Goal: Task Accomplishment & Management: Use online tool/utility

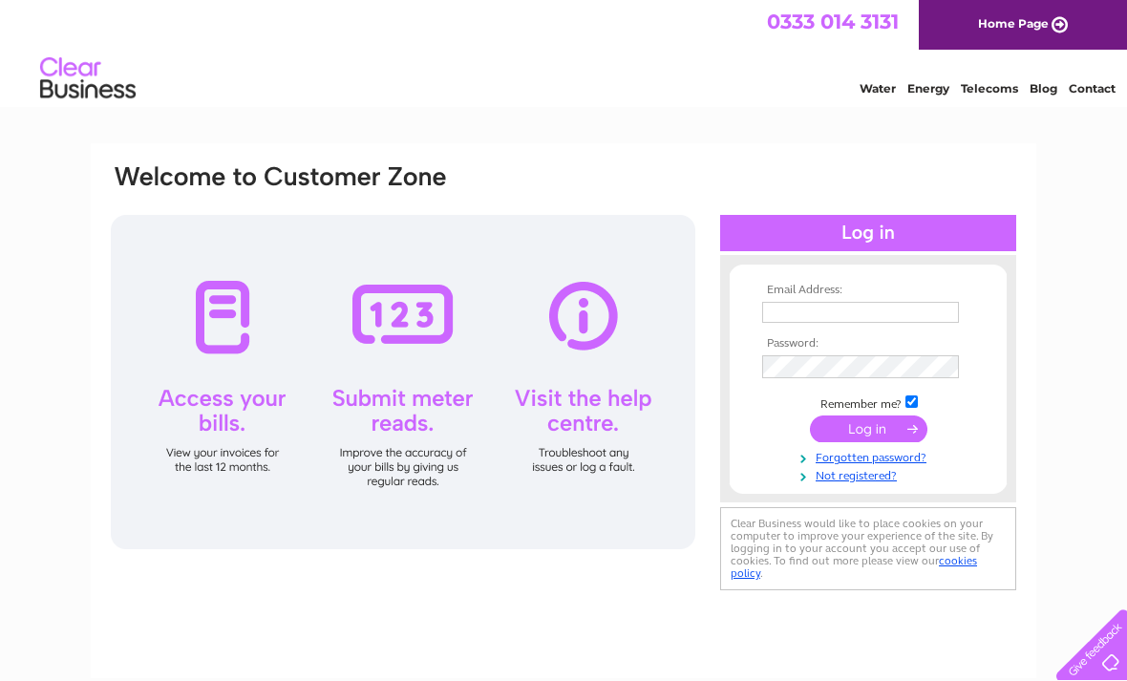
click at [877, 315] on input "text" at bounding box center [860, 312] width 197 height 21
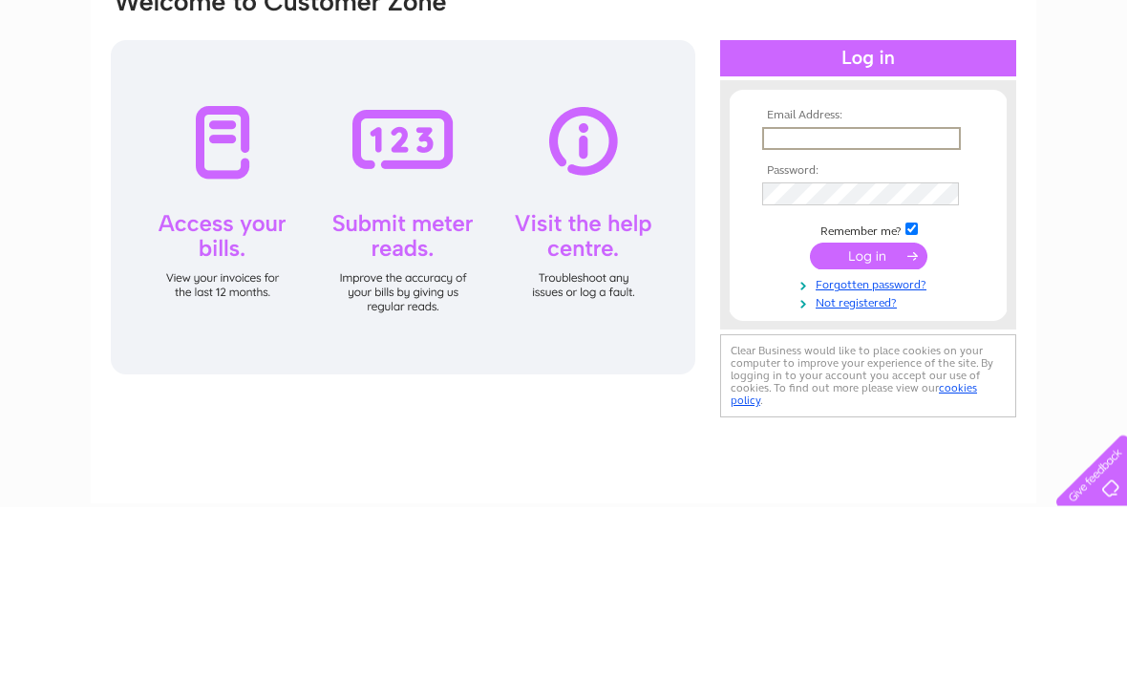
type input "A"
type input "ratan1@hotmail.co.uk"
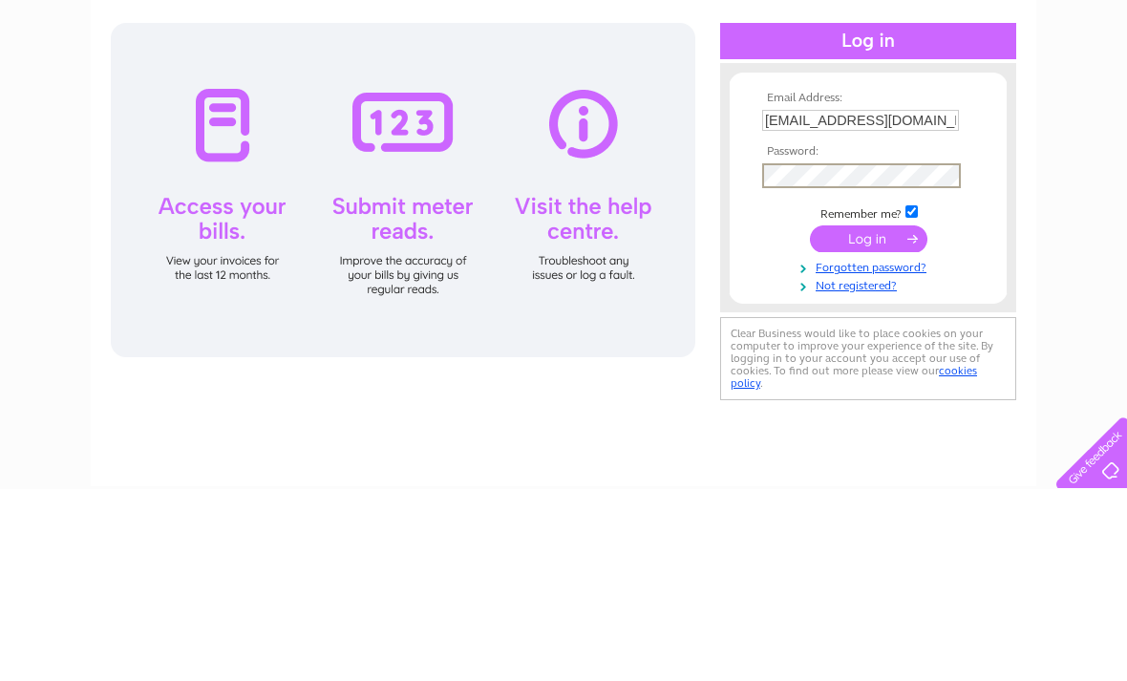
click at [882, 417] on input "submit" at bounding box center [868, 430] width 117 height 27
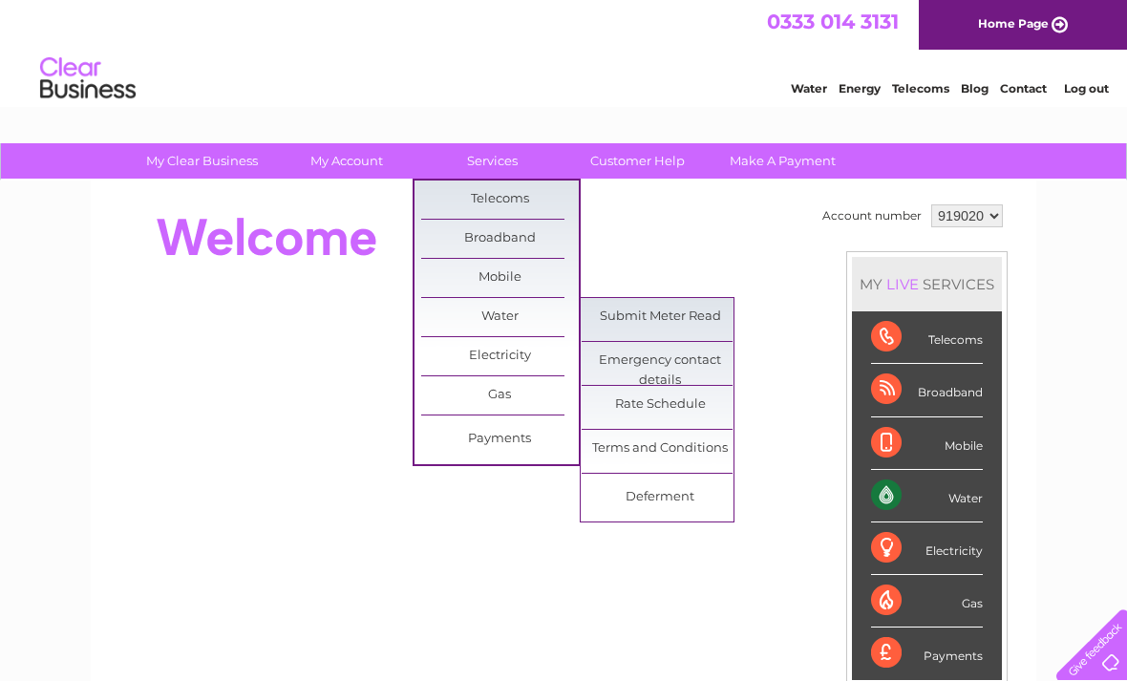
click at [698, 320] on link "Submit Meter Read" at bounding box center [660, 317] width 158 height 38
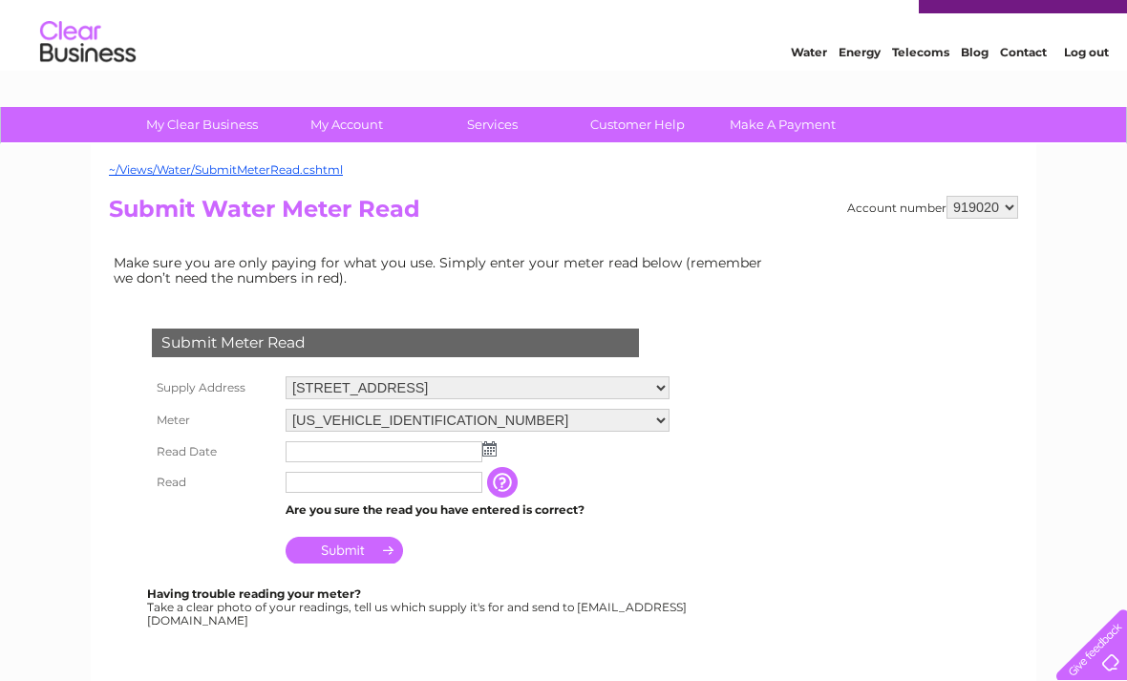
scroll to position [33, 0]
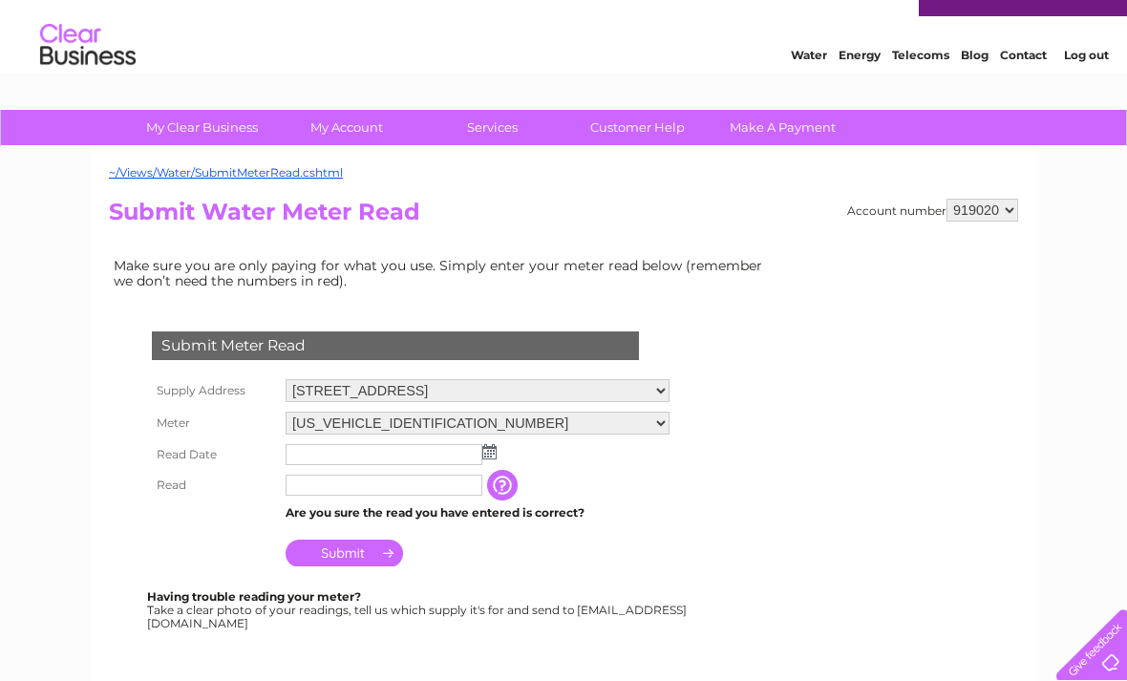
click at [495, 457] on img at bounding box center [489, 451] width 14 height 15
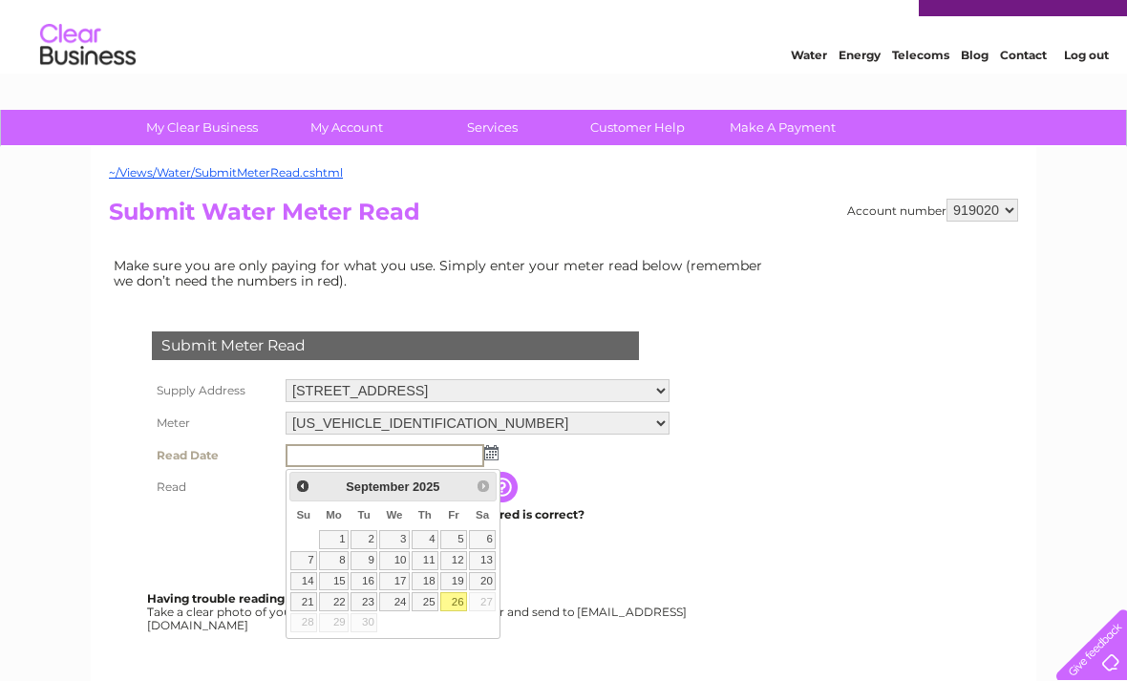
click at [466, 601] on link "26" at bounding box center [453, 601] width 27 height 19
type input "[DATE]"
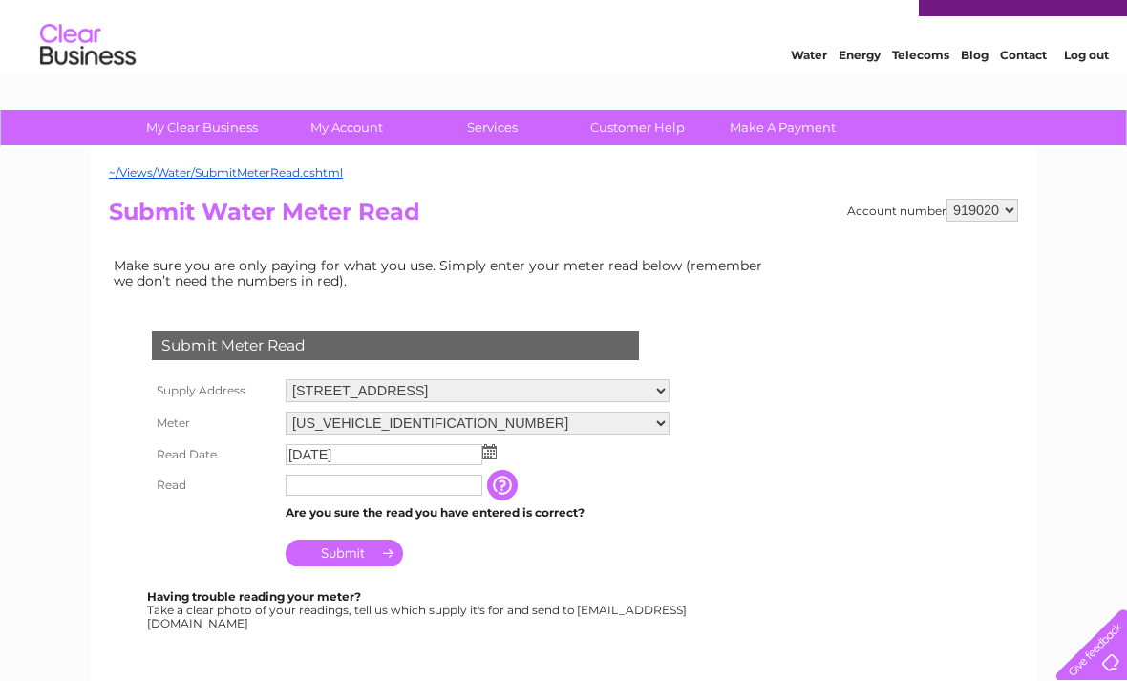
click at [401, 496] on input "text" at bounding box center [383, 485] width 197 height 21
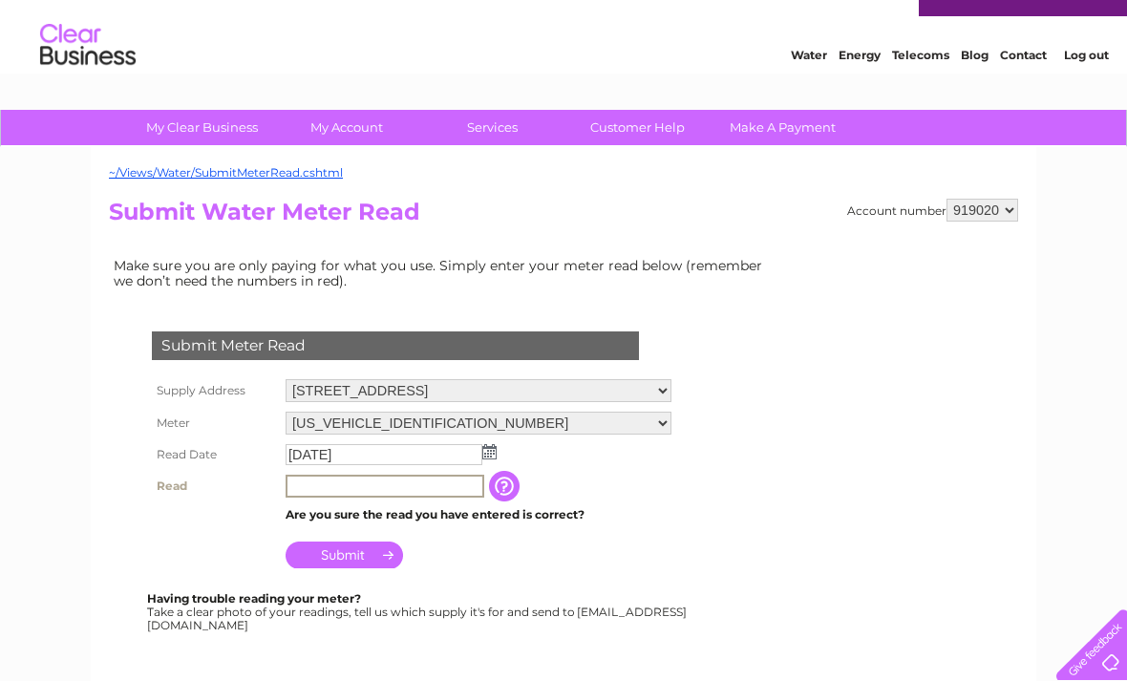
scroll to position [32, 0]
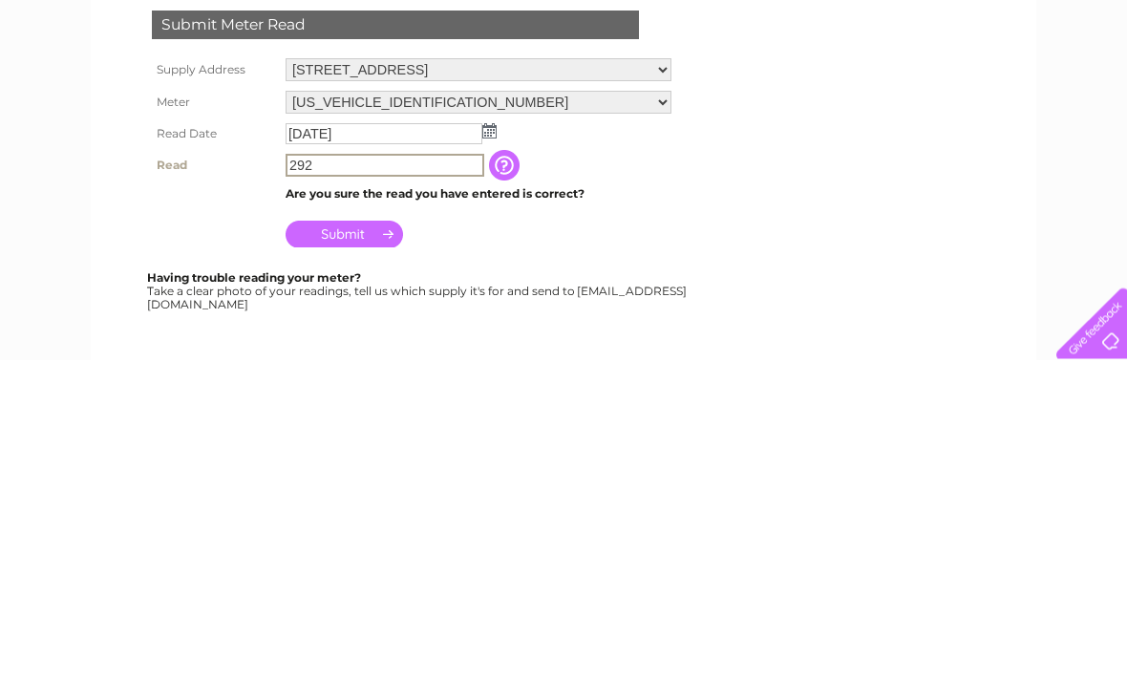
type input "292"
click at [364, 542] on input "Submit" at bounding box center [343, 555] width 117 height 27
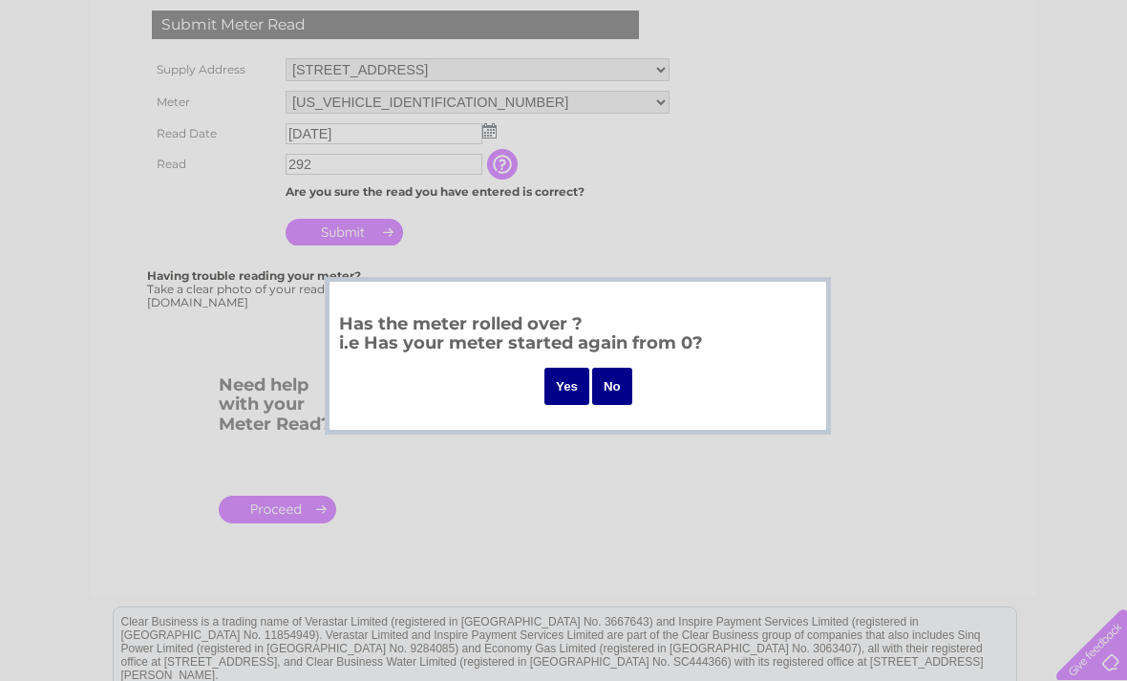
click at [617, 378] on input "No" at bounding box center [612, 386] width 40 height 37
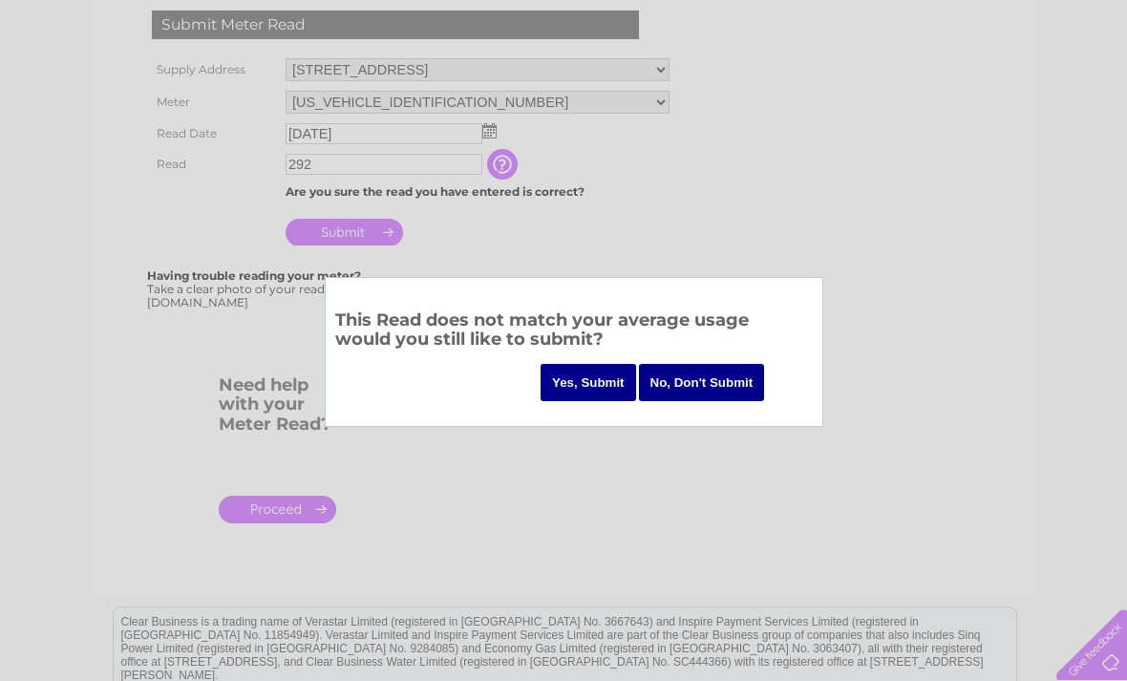
click at [569, 377] on input "Yes, Submit" at bounding box center [587, 382] width 95 height 37
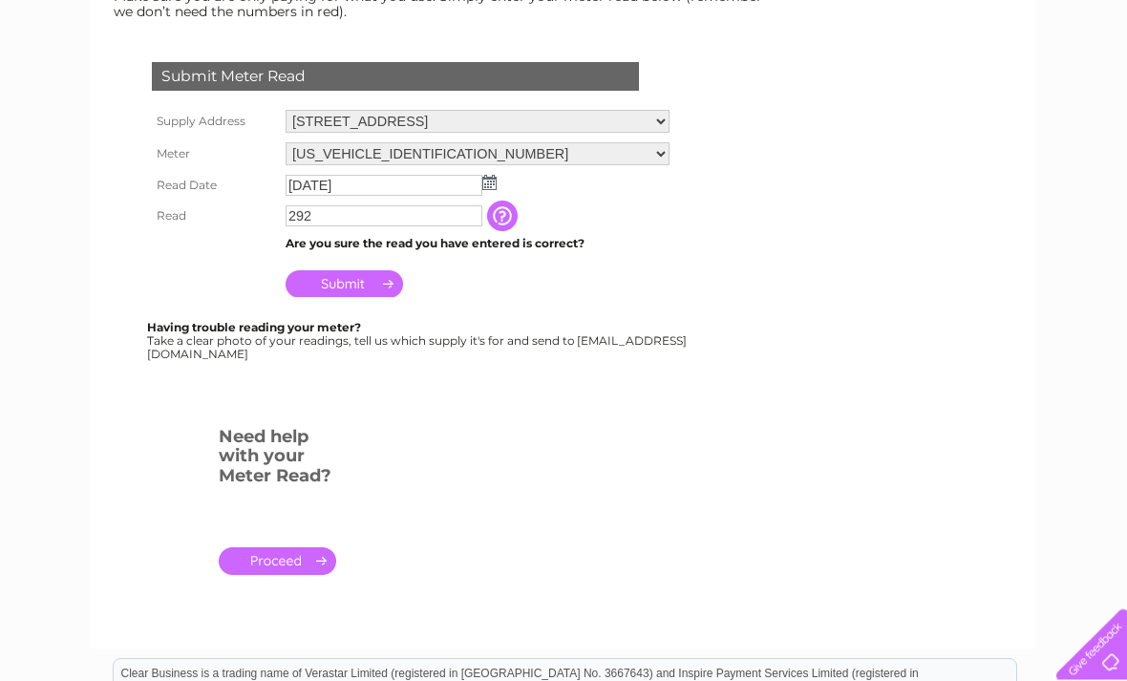
scroll to position [73, 0]
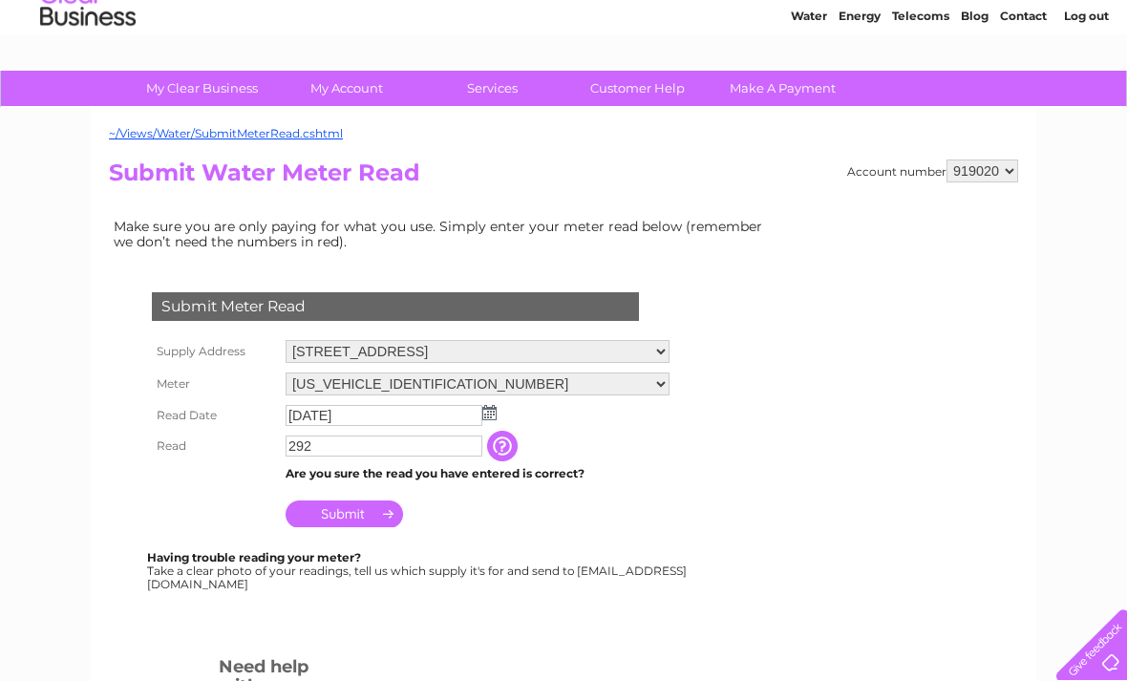
click at [1016, 161] on div "Account number 919020 919021 919022 919023 919024" at bounding box center [932, 170] width 171 height 23
click at [1015, 163] on select "919020 919021 919022 919023 919024" at bounding box center [982, 170] width 72 height 23
select select "919021"
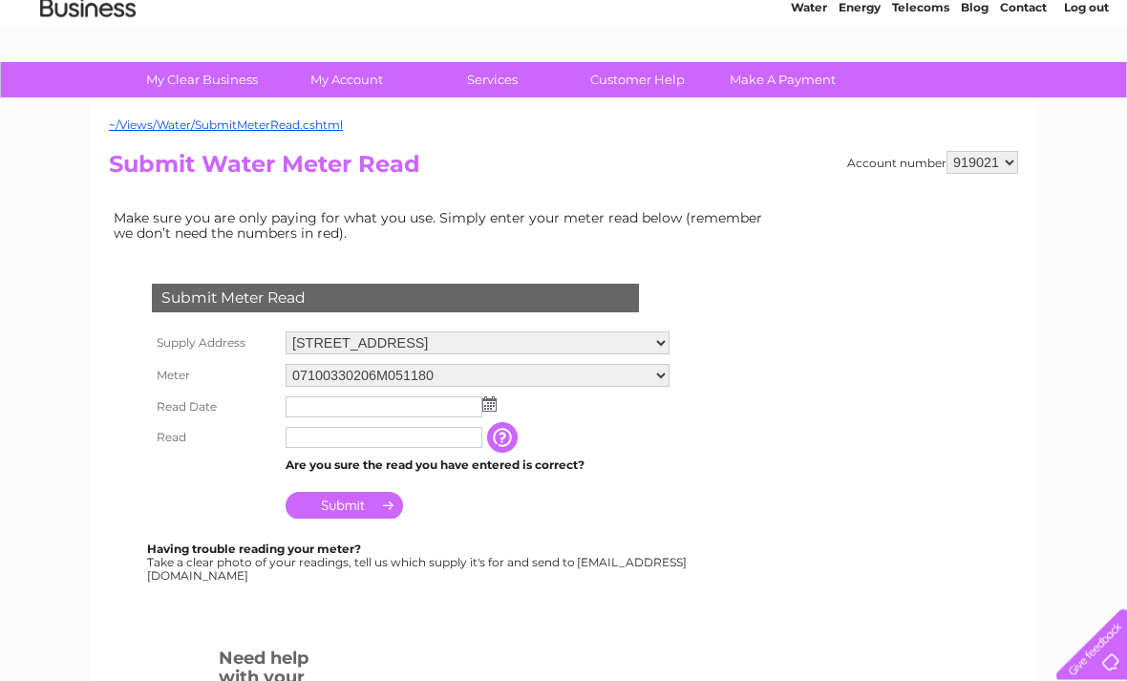
scroll to position [81, 0]
click at [438, 438] on input "text" at bounding box center [383, 437] width 197 height 21
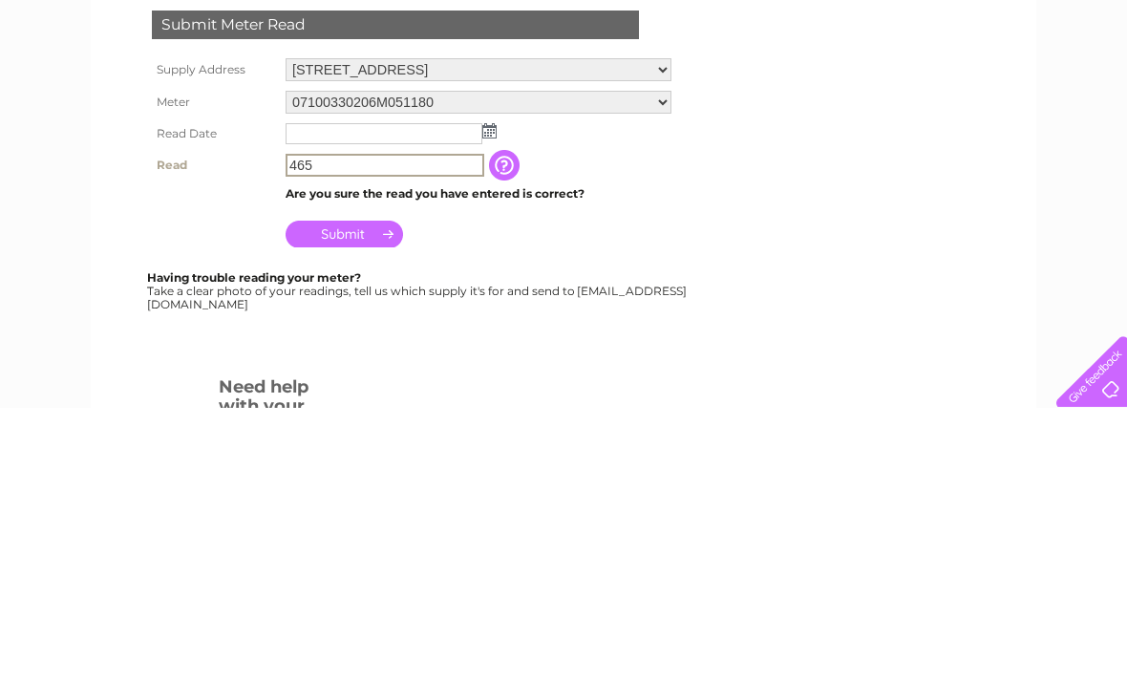
type input "465"
click at [494, 396] on img at bounding box center [489, 403] width 14 height 15
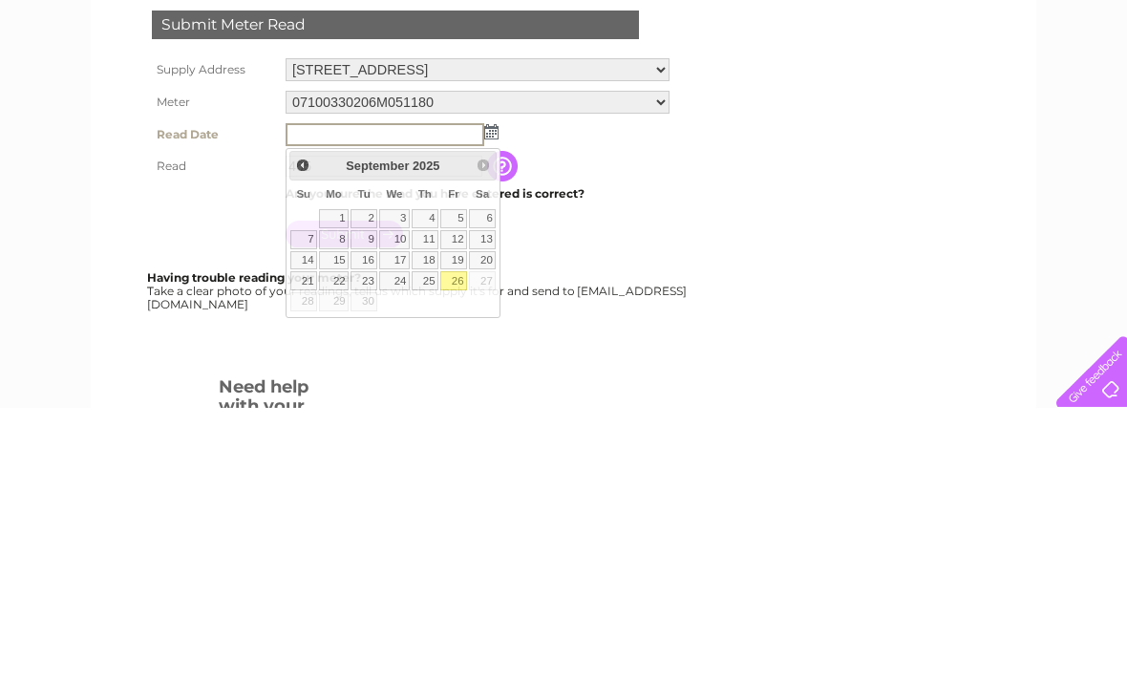
scroll to position [354, 0]
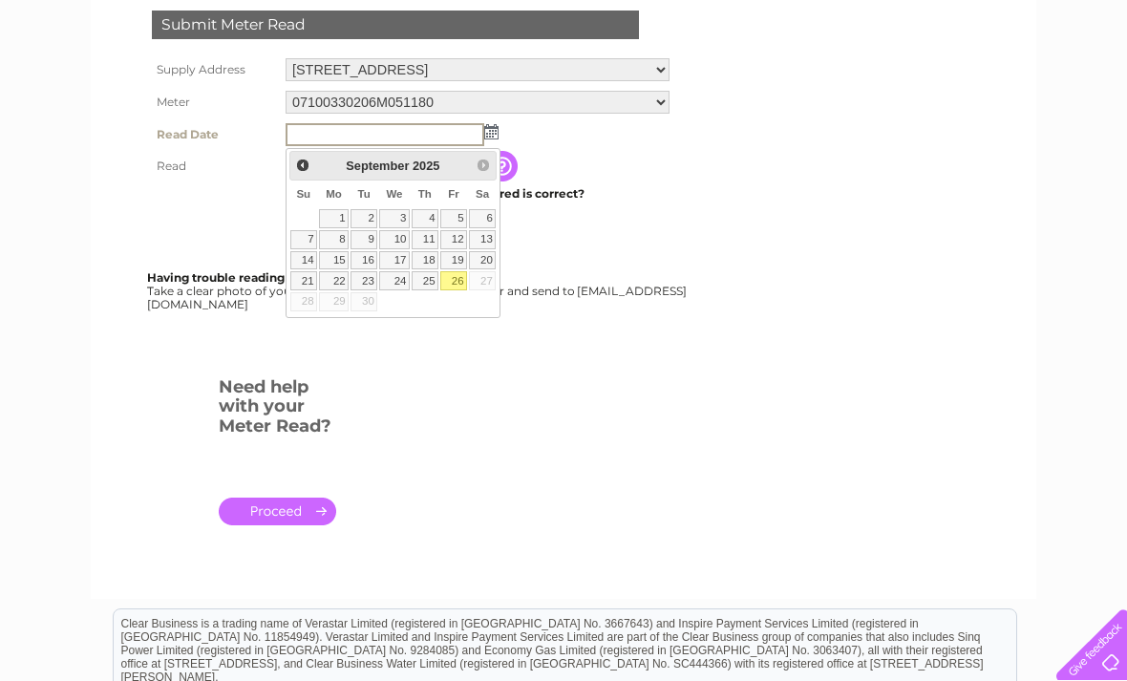
click at [459, 283] on link "26" at bounding box center [453, 280] width 27 height 19
type input "2025/09/26"
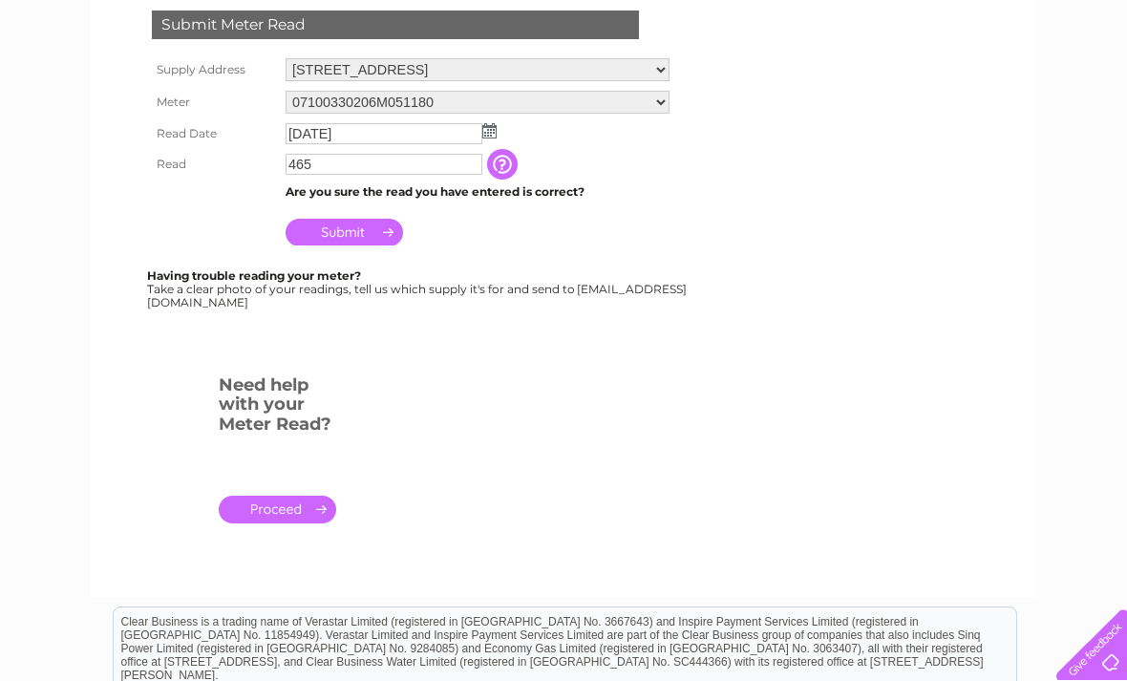
click at [383, 241] on input "Submit" at bounding box center [343, 232] width 117 height 27
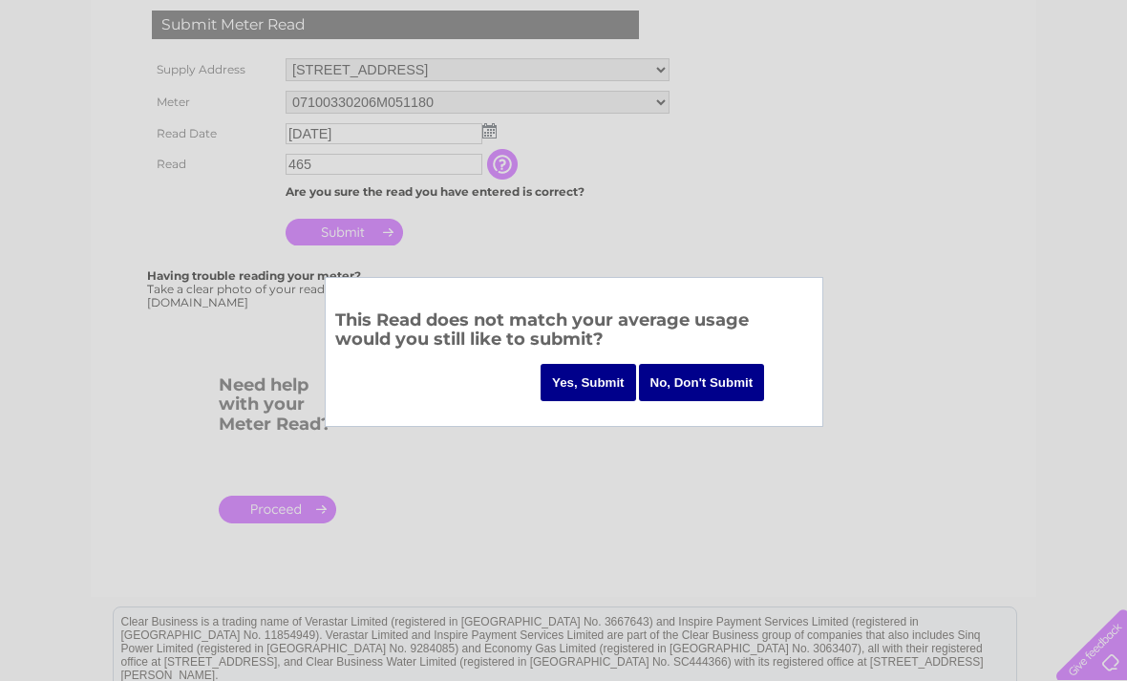
click at [588, 381] on input "Yes, Submit" at bounding box center [587, 382] width 95 height 37
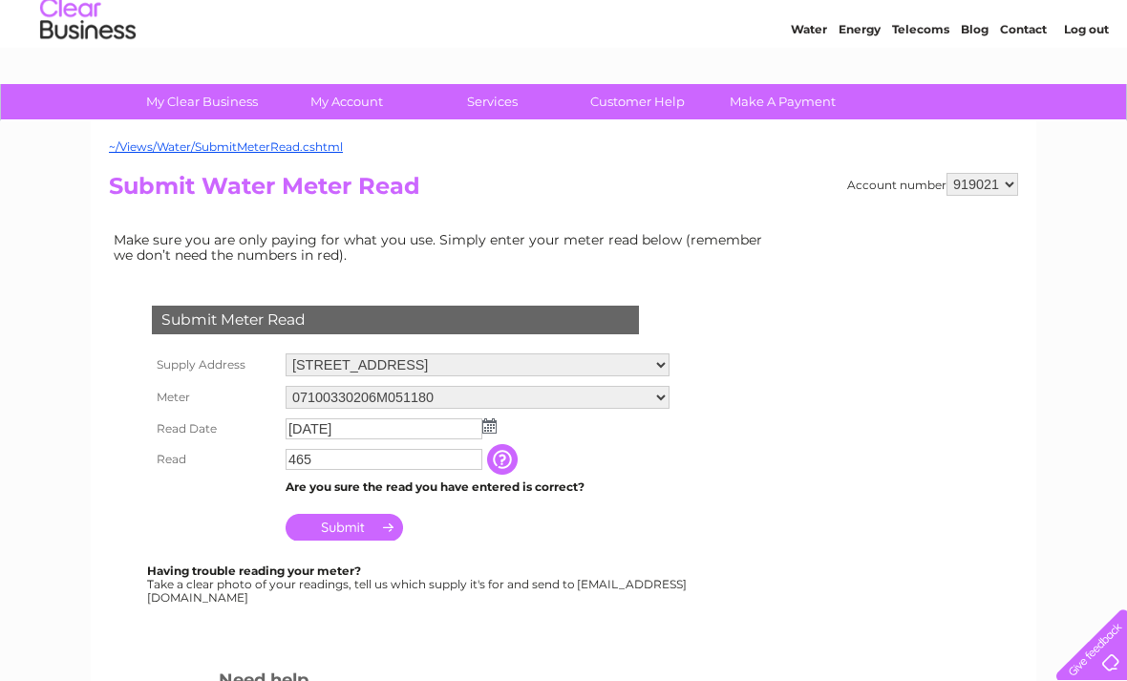
scroll to position [60, 0]
click at [1013, 173] on select "919020 919021 919022 919023 919024" at bounding box center [982, 183] width 72 height 23
select select "919022"
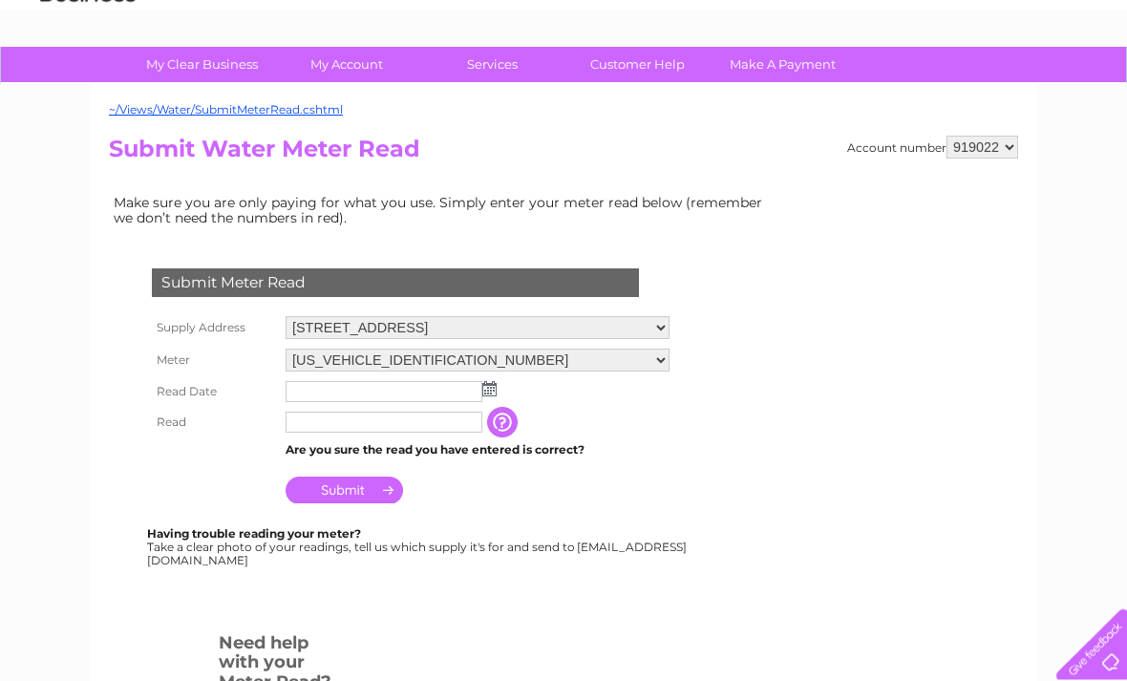
scroll to position [95, 0]
click at [496, 412] on input "button" at bounding box center [504, 423] width 34 height 31
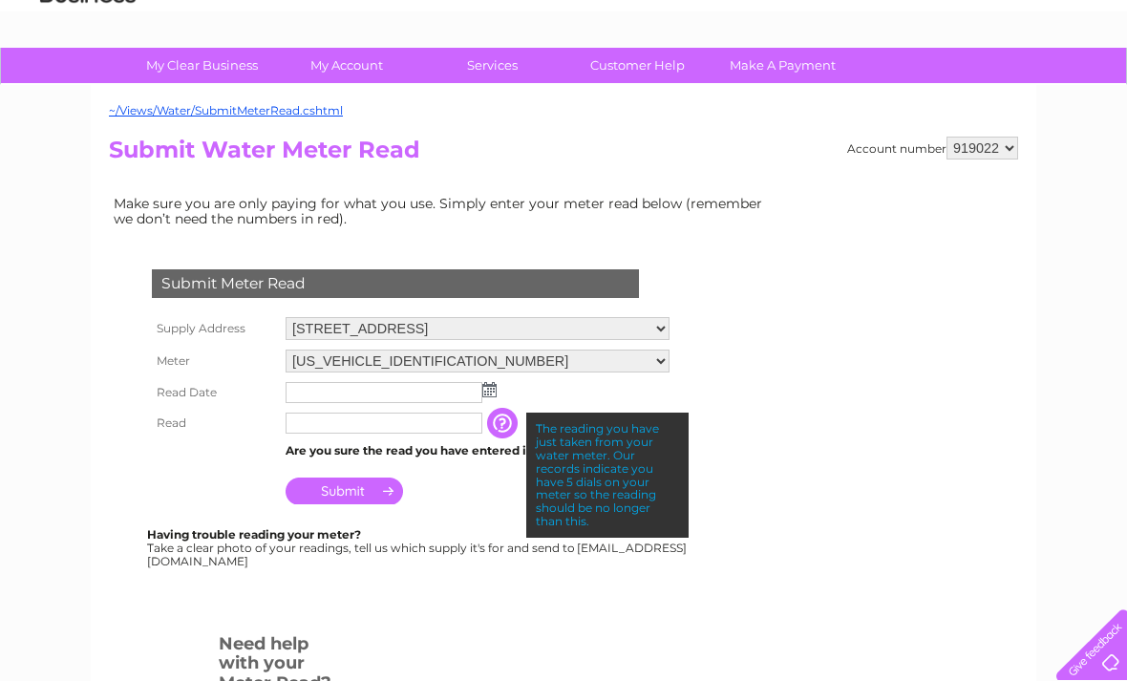
click at [612, 411] on td "The reading you have just taken from your water meter. Our records indicate you…" at bounding box center [597, 423] width 153 height 31
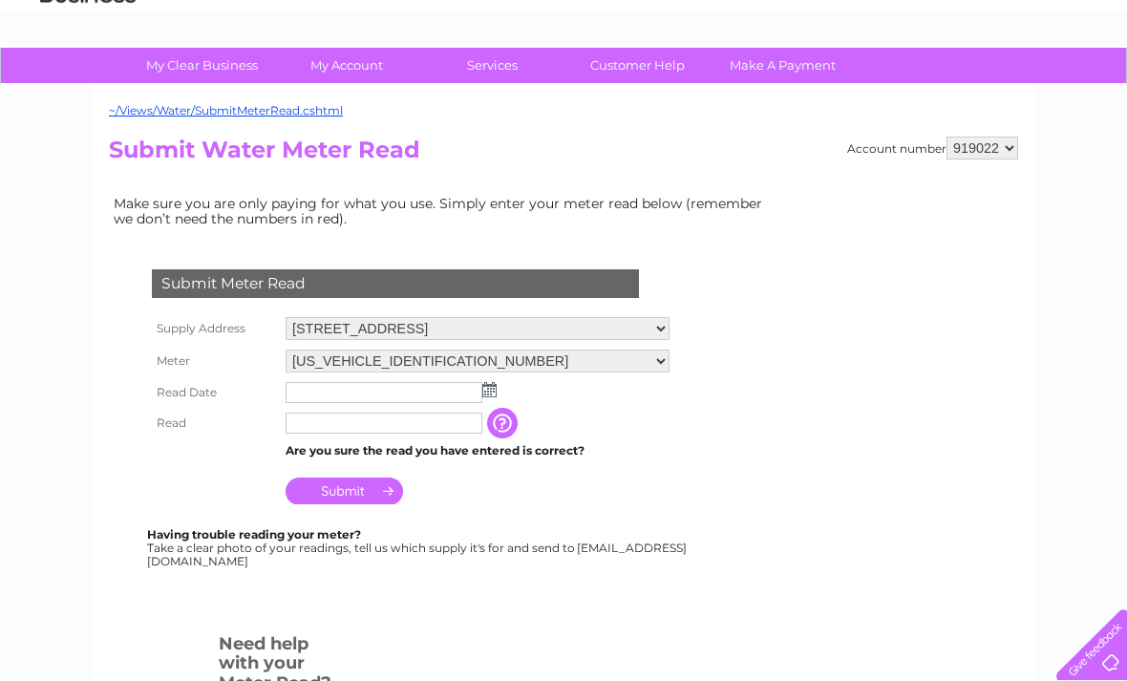
click at [488, 389] on img at bounding box center [489, 389] width 14 height 15
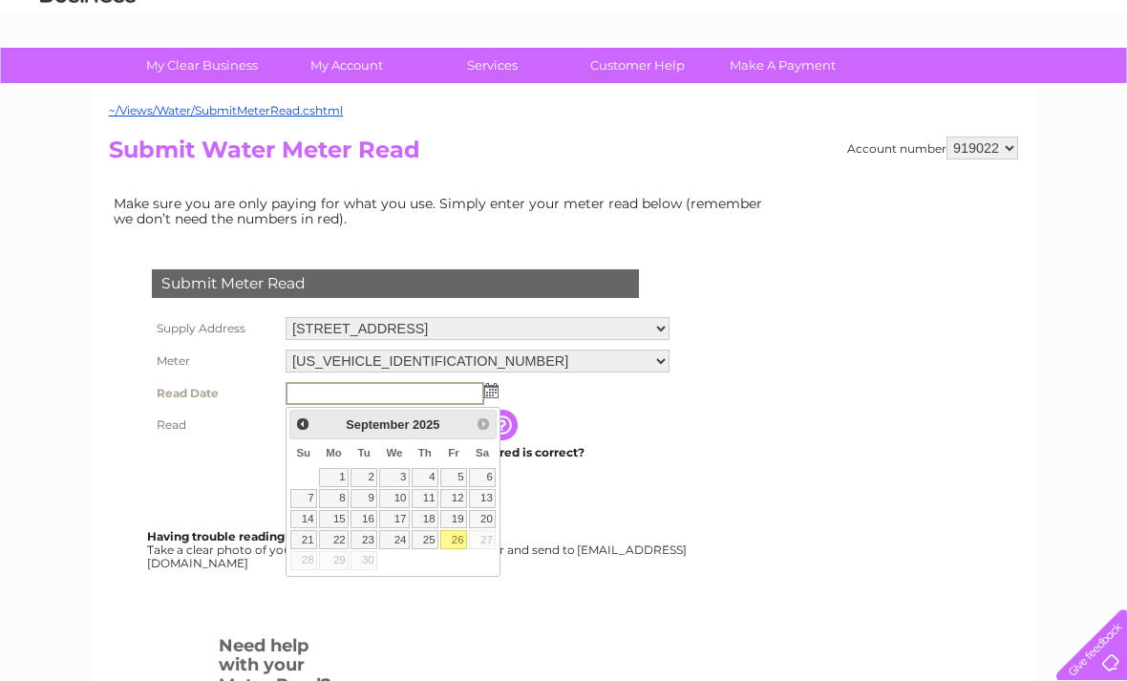
click at [459, 545] on link "26" at bounding box center [453, 539] width 27 height 19
type input "2025/09/26"
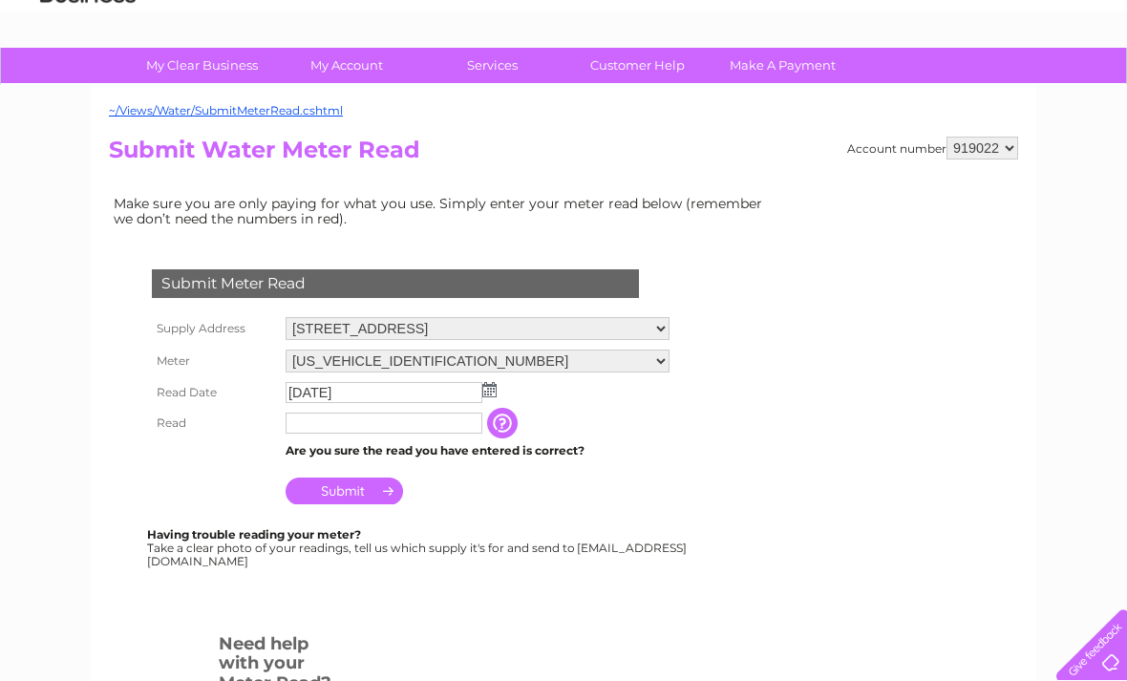
click at [402, 433] on input "text" at bounding box center [383, 422] width 197 height 21
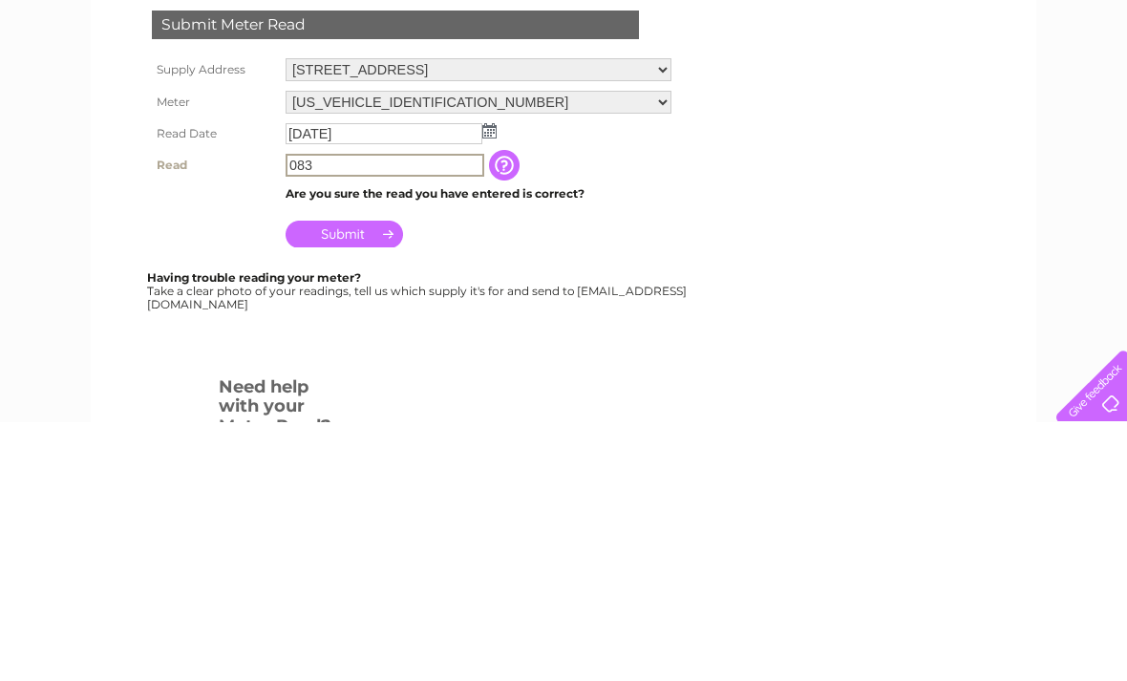
type input "083"
click at [355, 479] on input "Submit" at bounding box center [343, 492] width 117 height 27
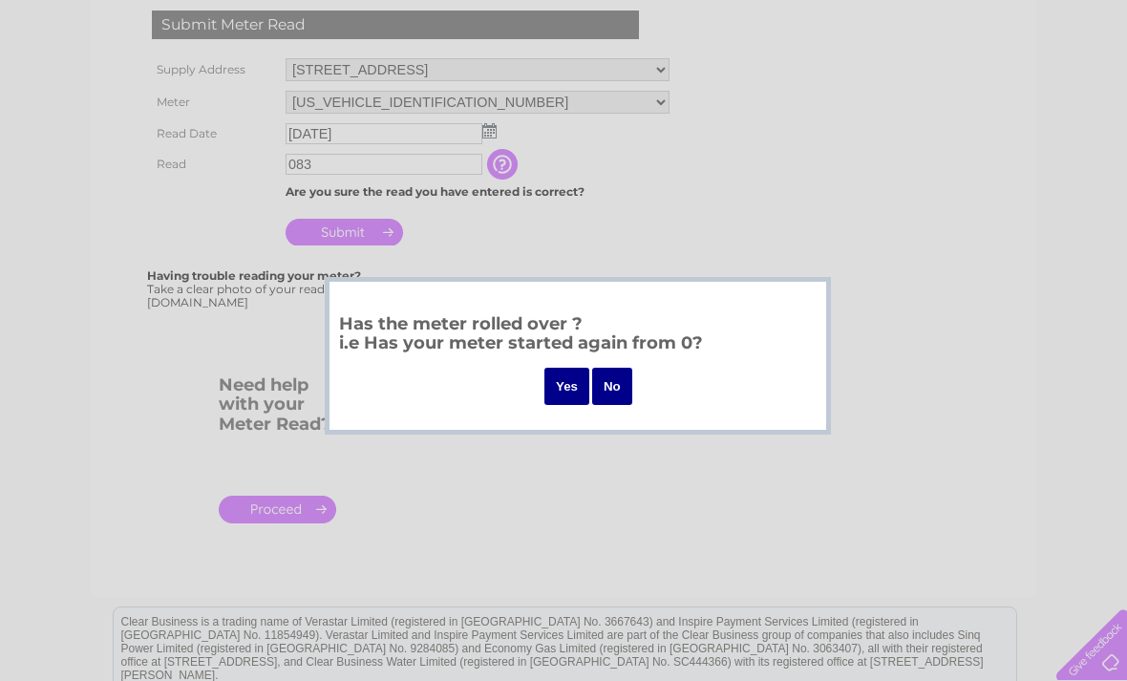
click at [614, 387] on input "No" at bounding box center [612, 386] width 40 height 37
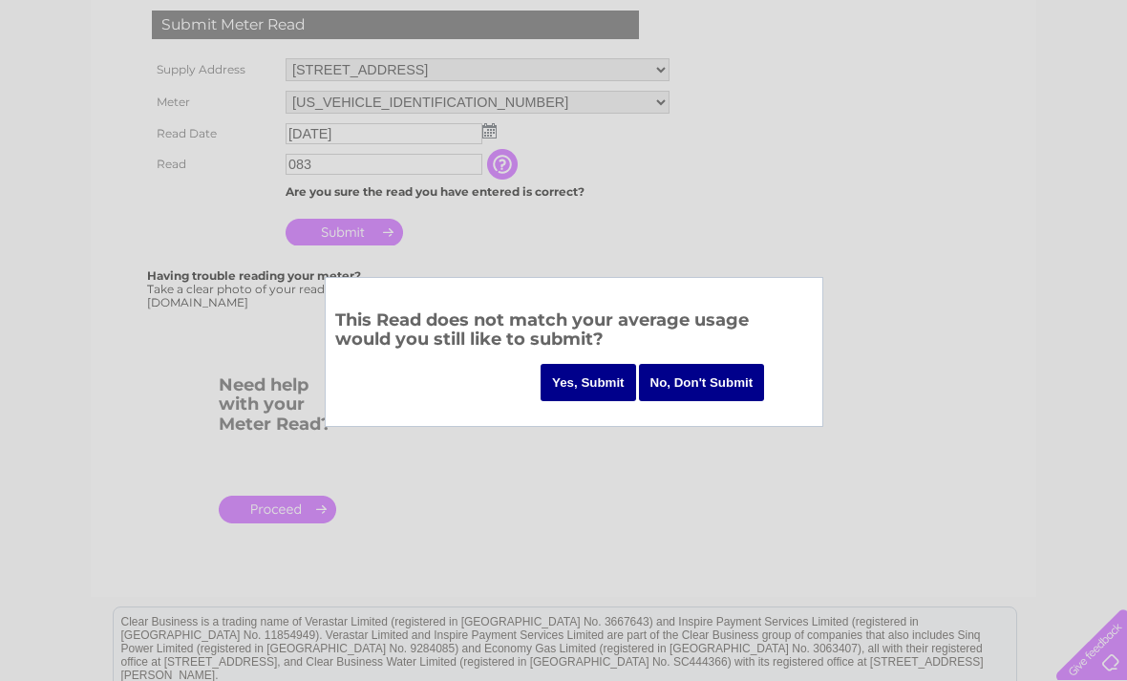
click at [571, 386] on input "Yes, Submit" at bounding box center [587, 382] width 95 height 37
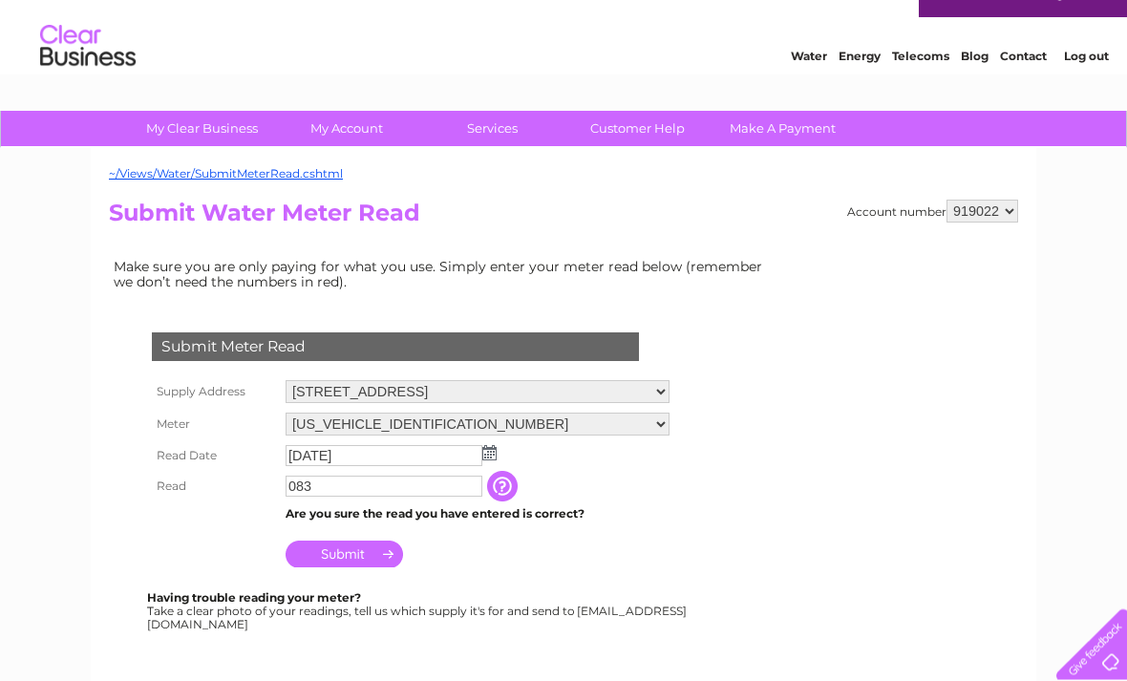
scroll to position [32, 0]
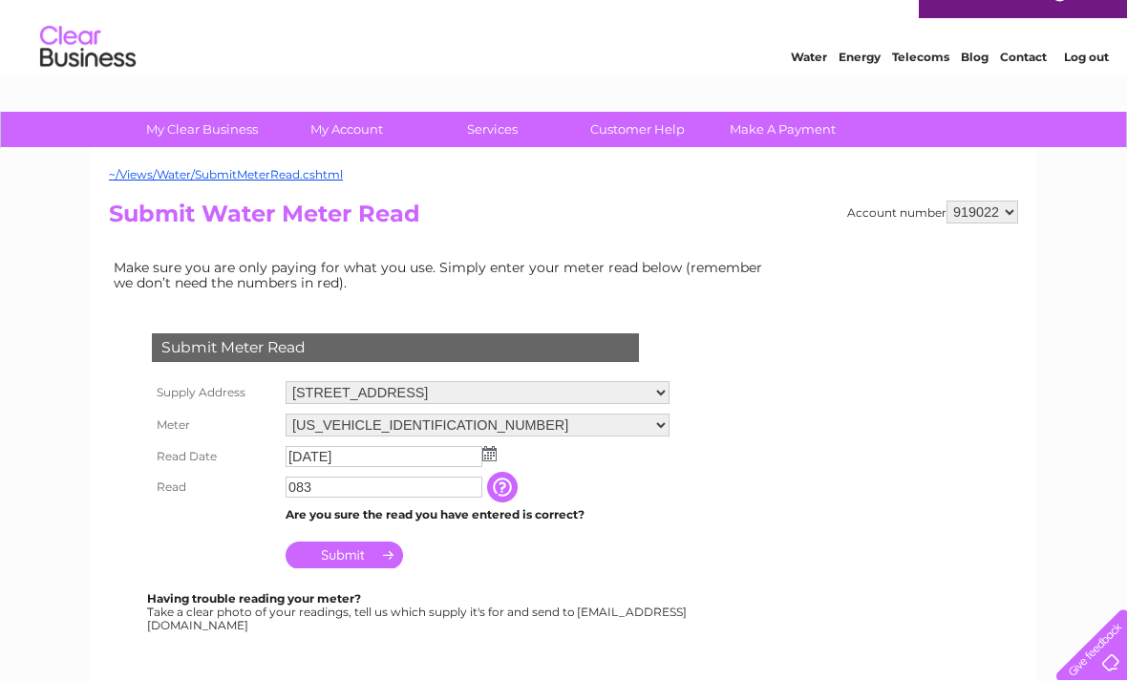
click at [1005, 211] on select "919020 919021 919022 919023 919024" at bounding box center [982, 211] width 72 height 23
select select "919023"
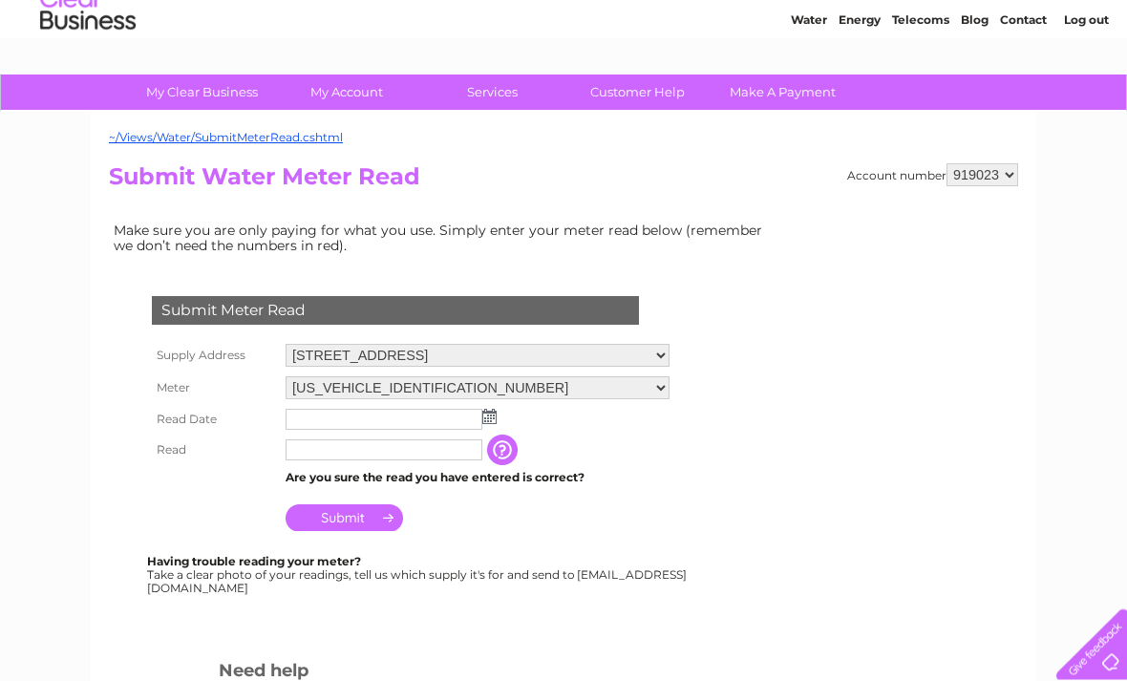
scroll to position [67, 0]
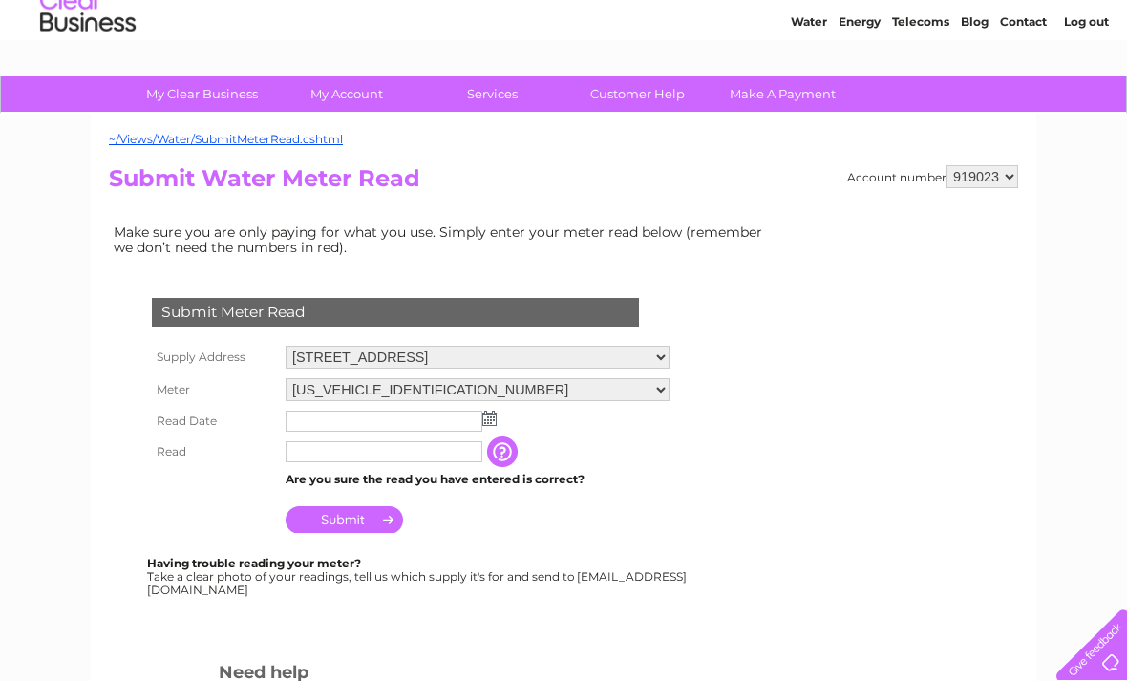
click at [486, 423] on img at bounding box center [489, 418] width 14 height 15
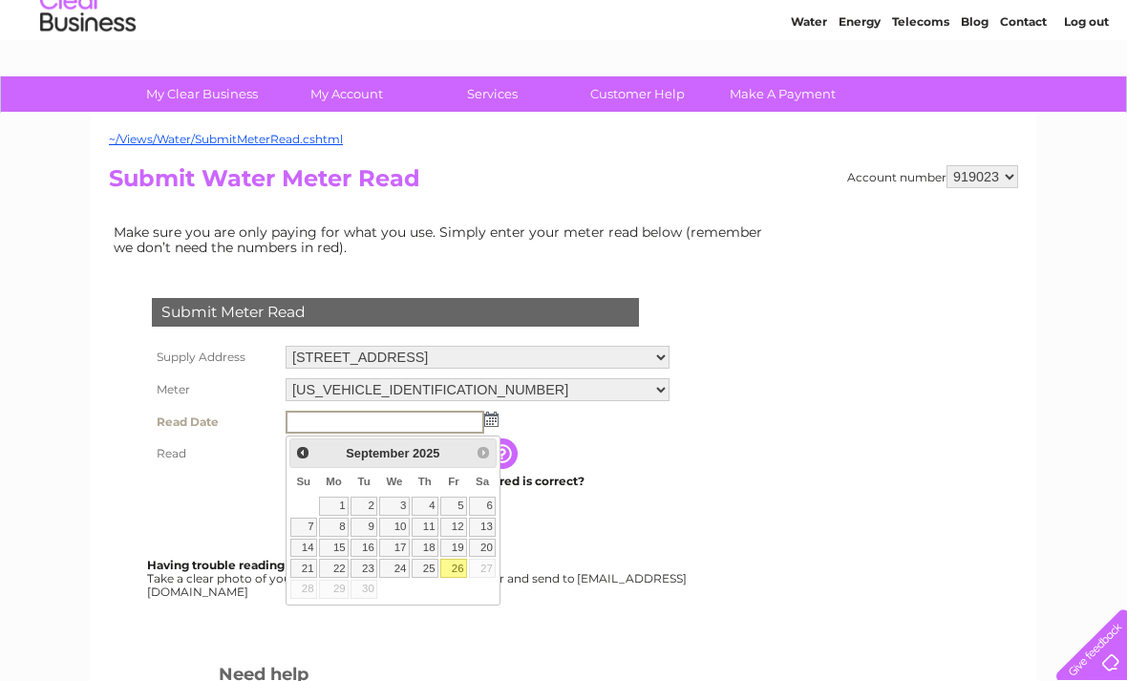
click at [466, 571] on link "26" at bounding box center [453, 568] width 27 height 19
type input "2025/09/26"
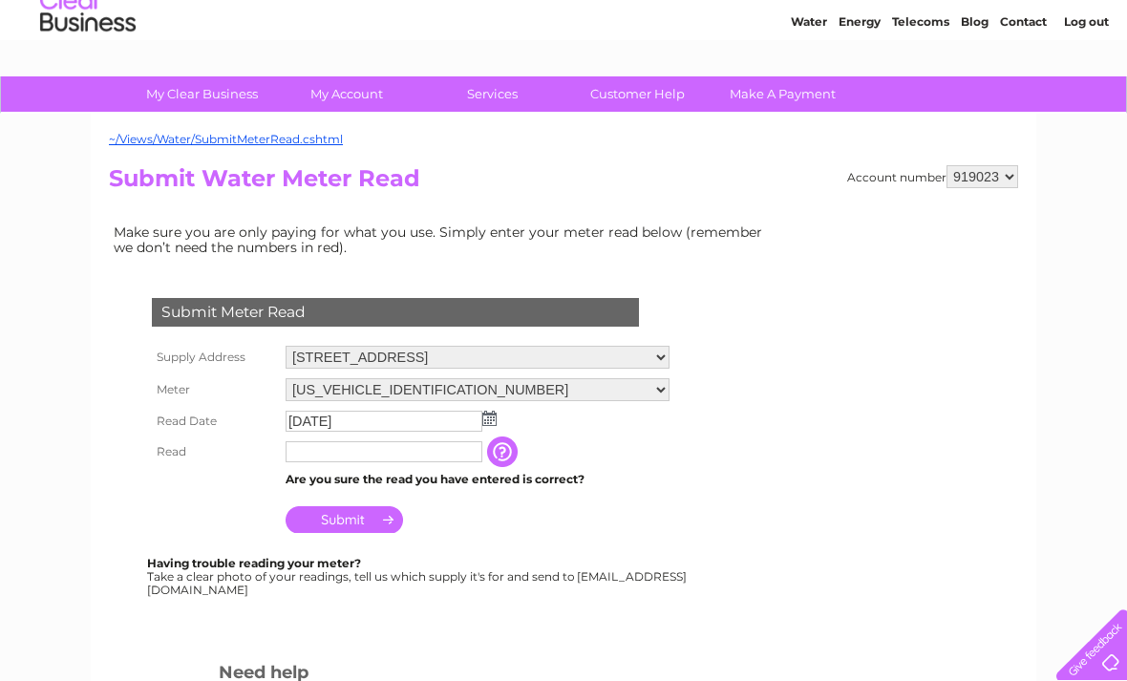
click at [414, 462] on input "text" at bounding box center [383, 451] width 197 height 21
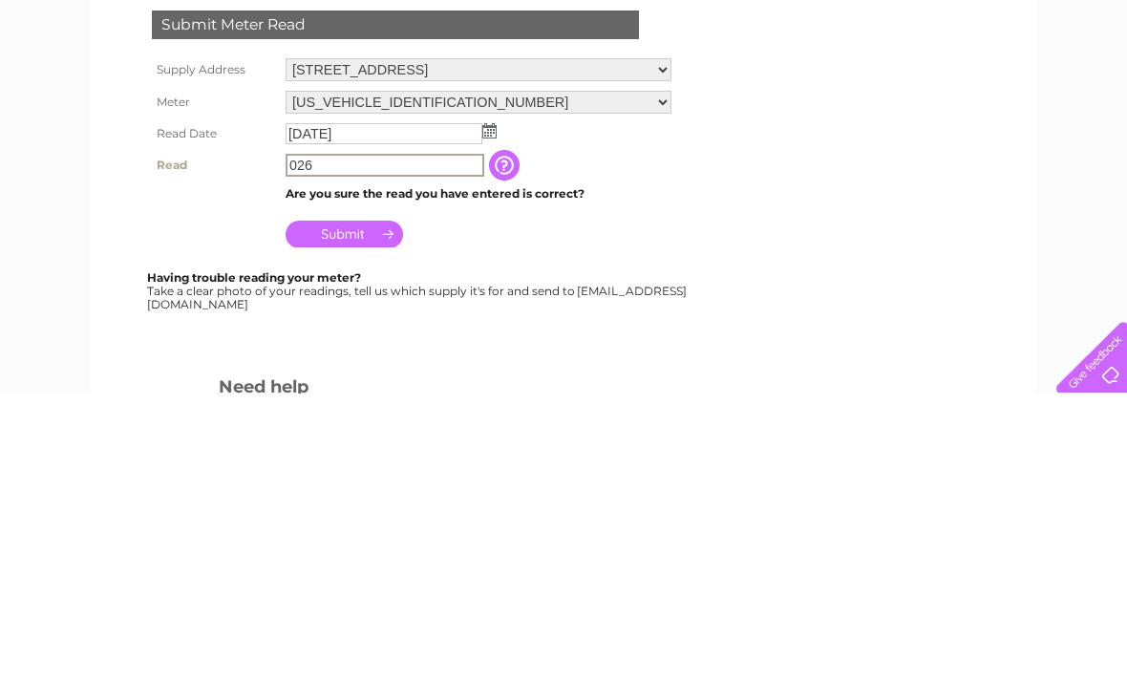
type input "026"
click at [362, 508] on input "Submit" at bounding box center [343, 521] width 117 height 27
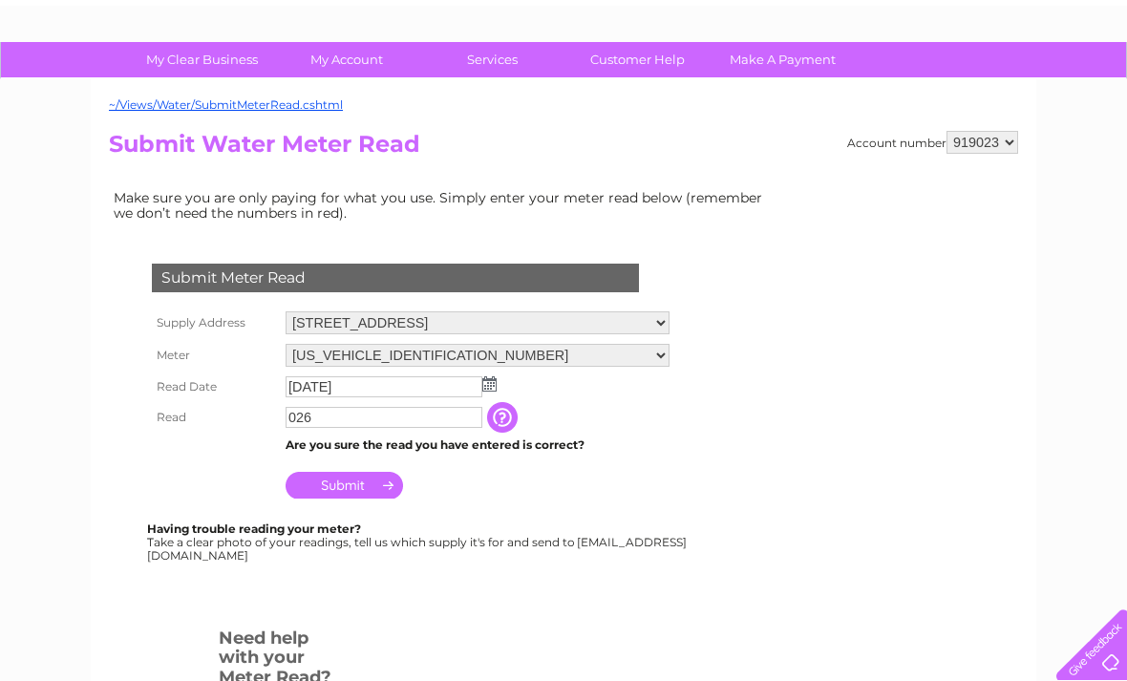
scroll to position [102, 0]
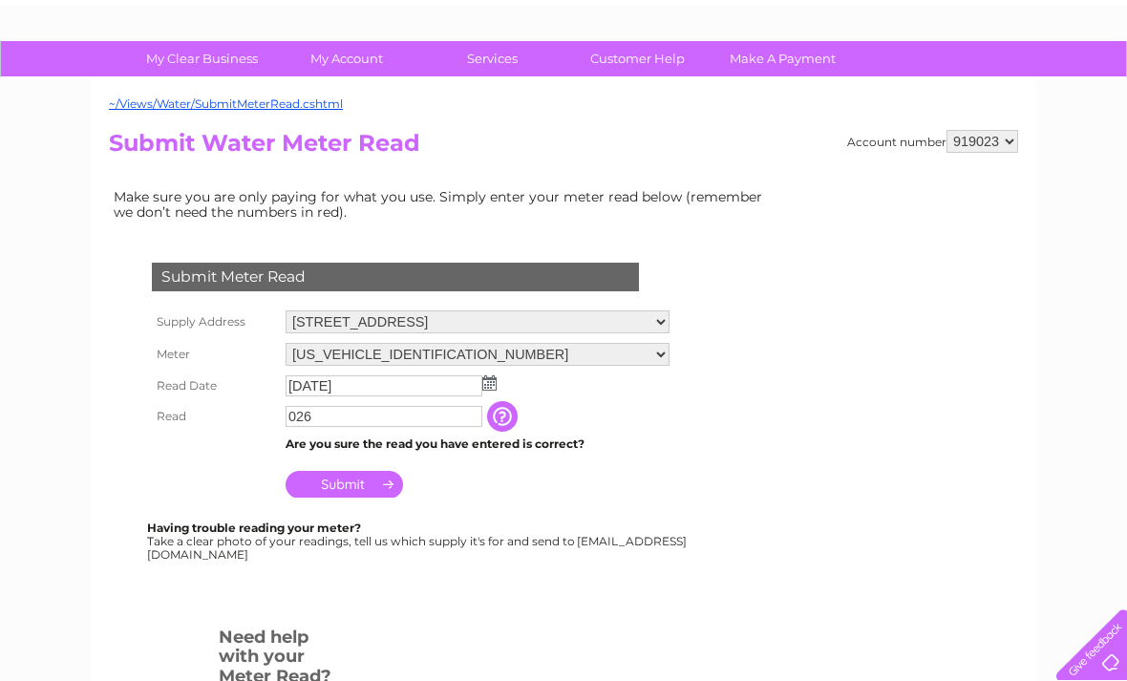
click at [1006, 137] on select "919020 919021 919022 919023 919024" at bounding box center [982, 141] width 72 height 23
select select "919024"
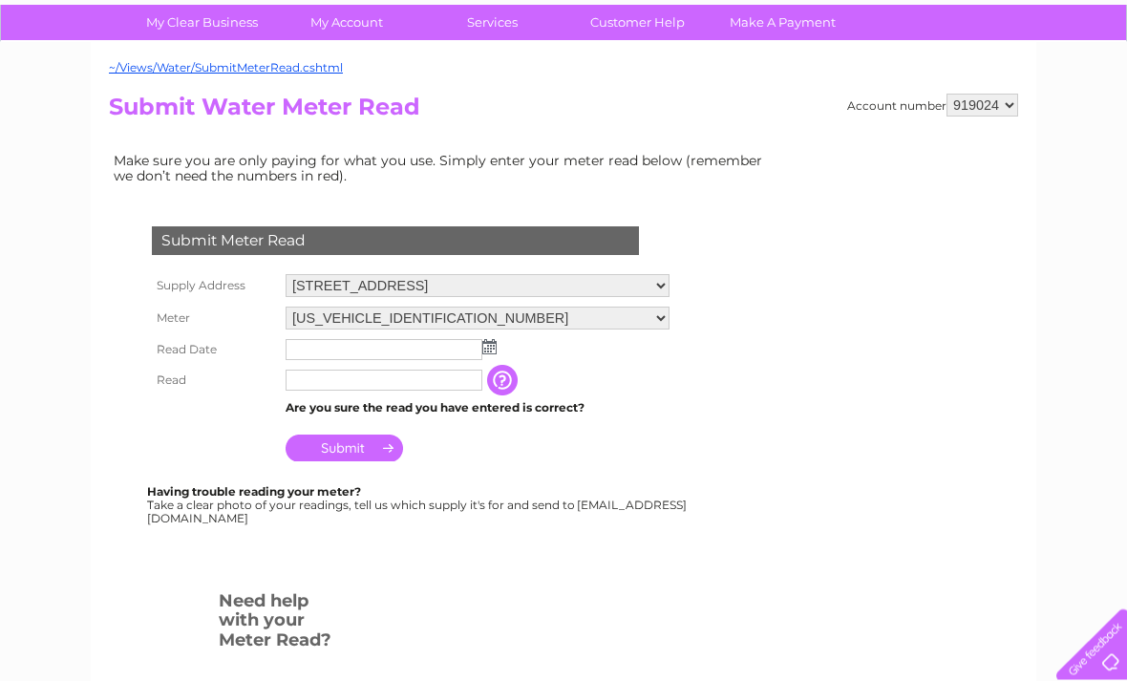
scroll to position [137, 0]
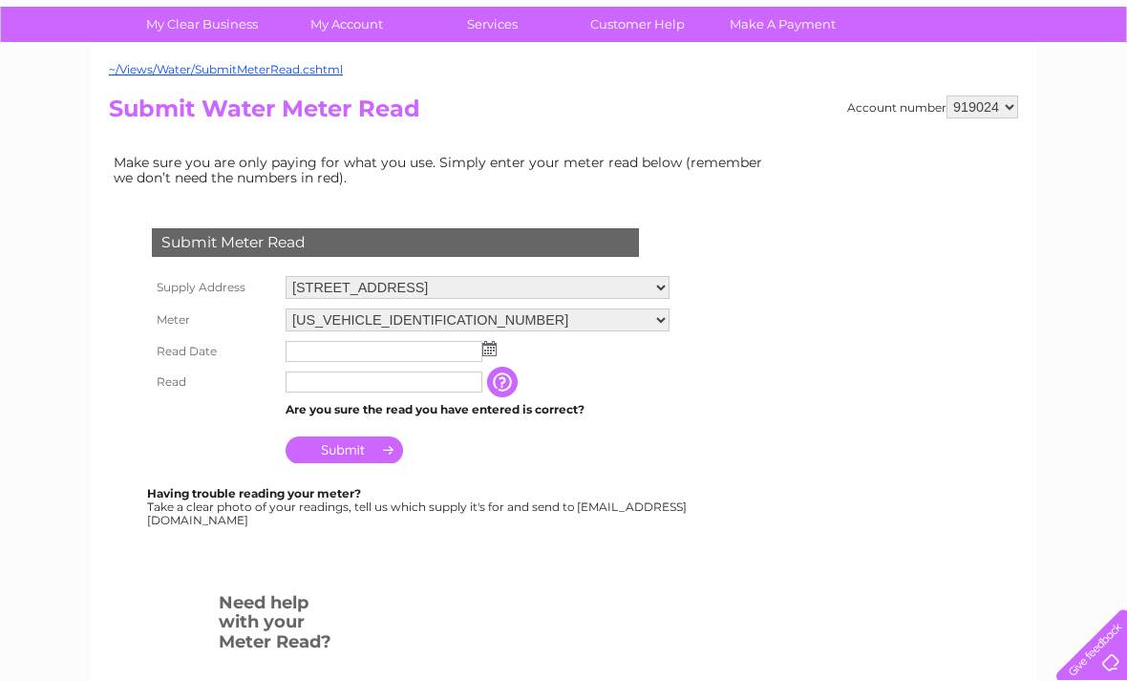
click at [496, 350] on img at bounding box center [489, 348] width 14 height 15
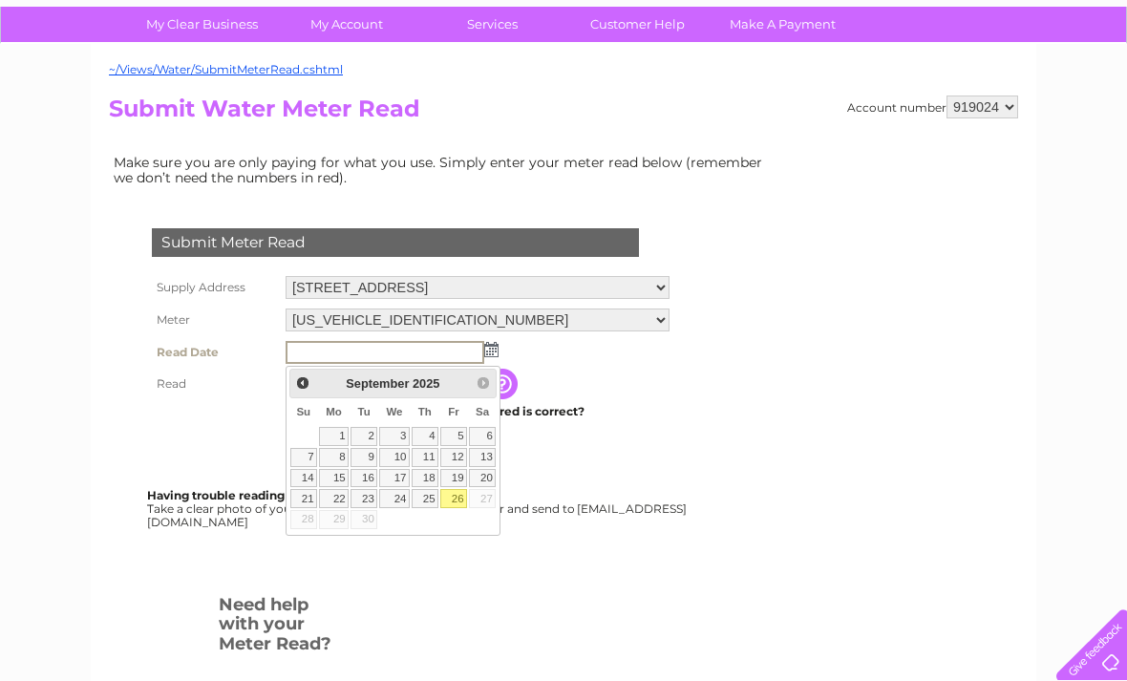
click at [454, 505] on link "26" at bounding box center [453, 498] width 27 height 19
type input "[DATE]"
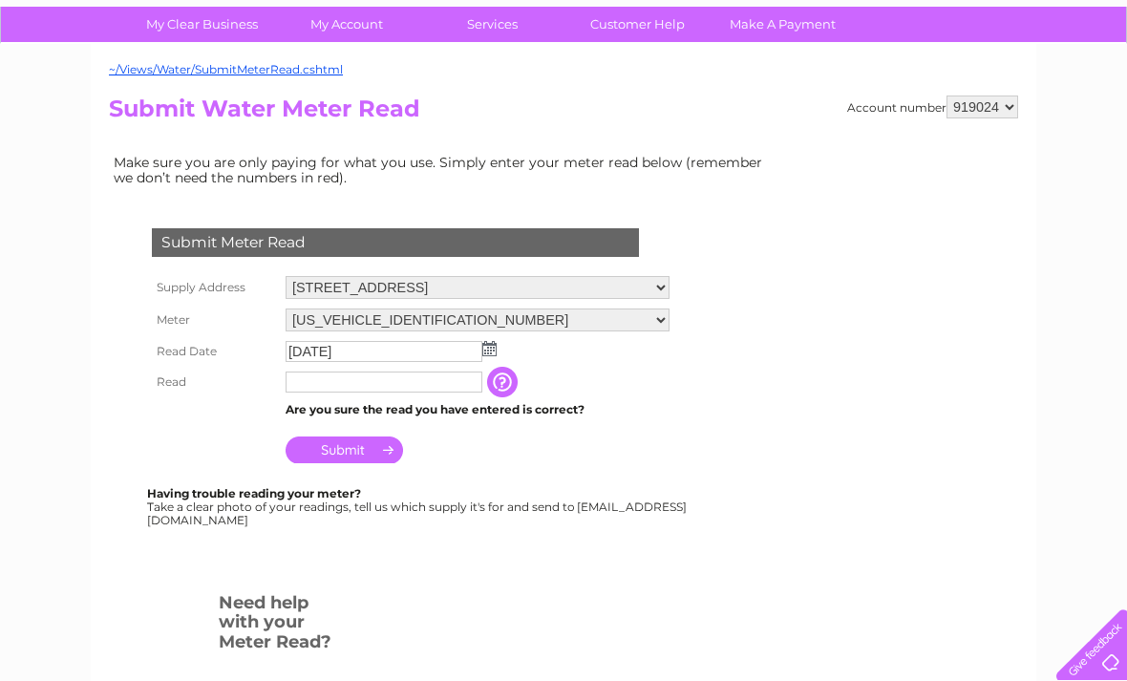
click at [425, 386] on input "text" at bounding box center [383, 381] width 197 height 21
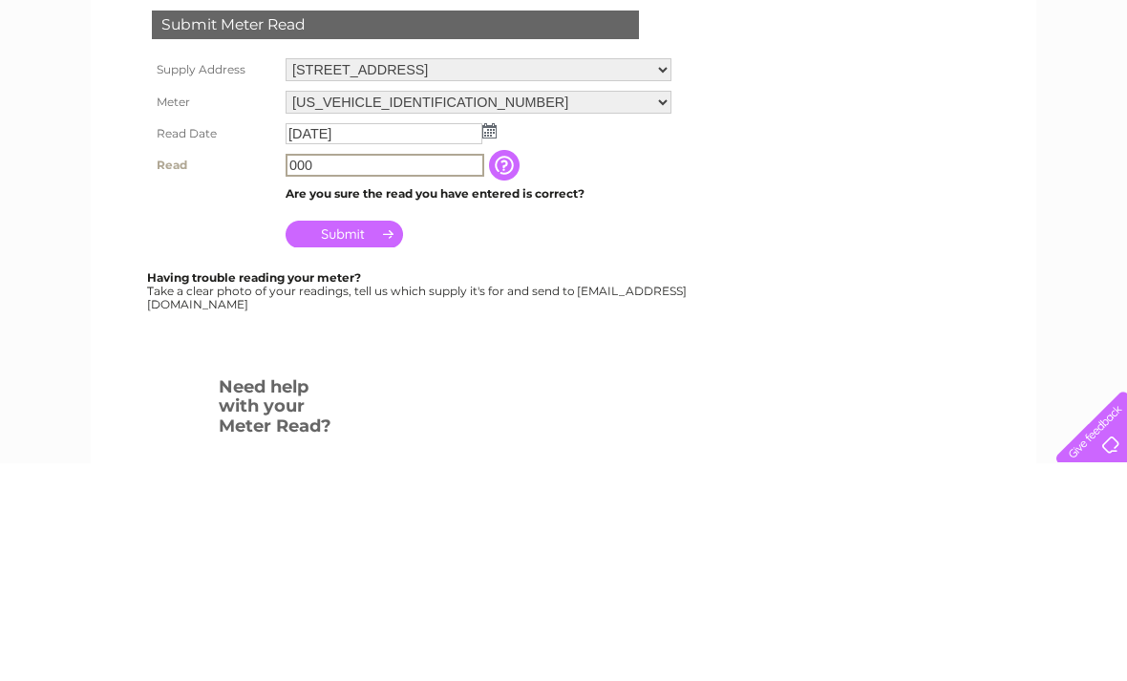
type input "000"
click at [338, 438] on input "Submit" at bounding box center [343, 451] width 117 height 27
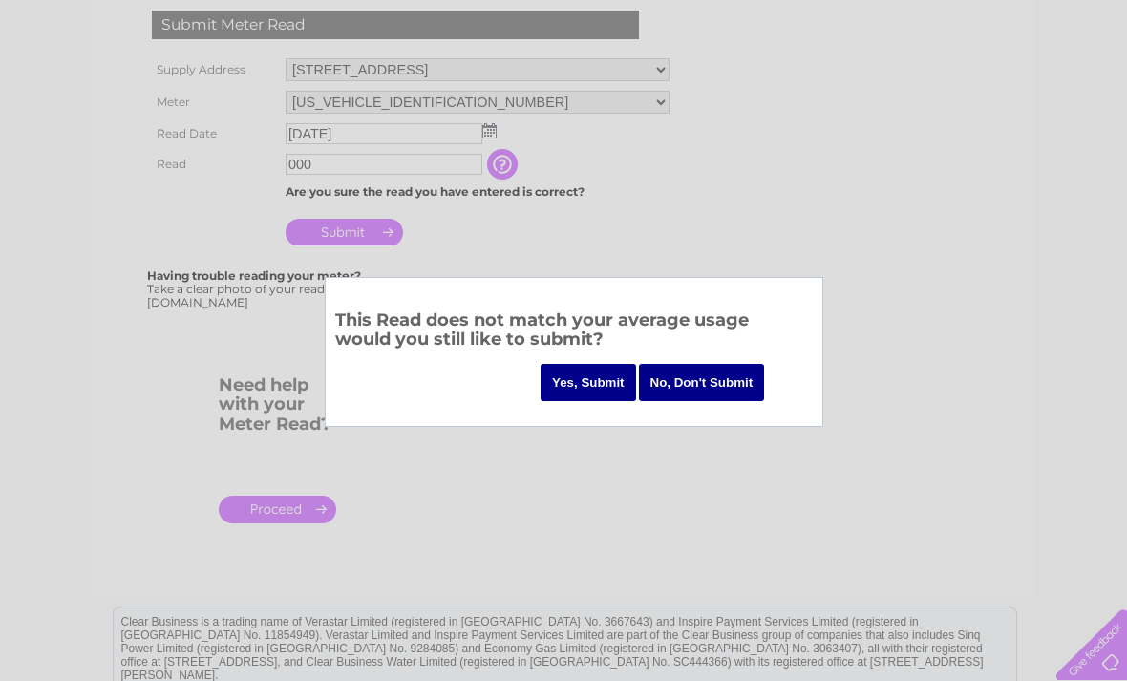
click at [580, 383] on input "Yes, Submit" at bounding box center [587, 382] width 95 height 37
